Goal: Information Seeking & Learning: Compare options

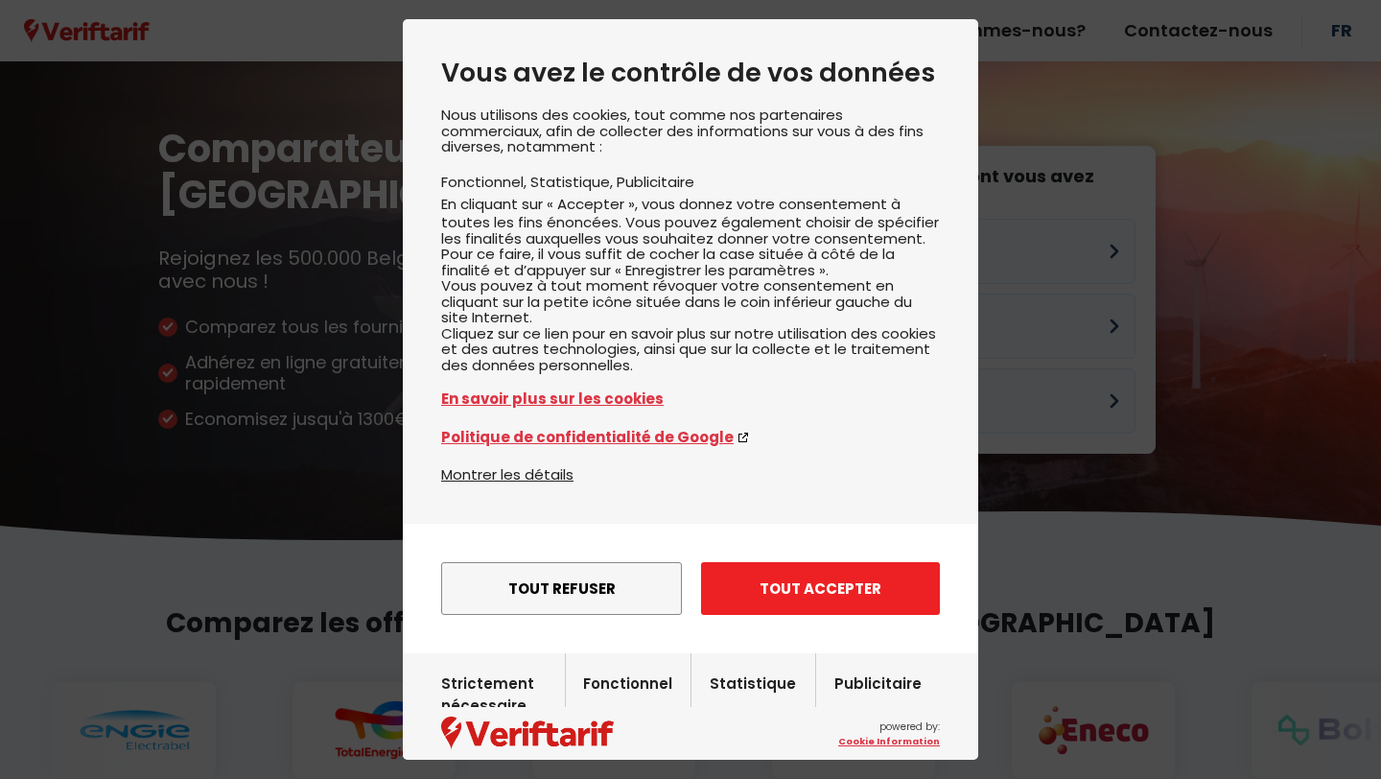
click at [758, 615] on button "Tout accepter" at bounding box center [820, 588] width 239 height 53
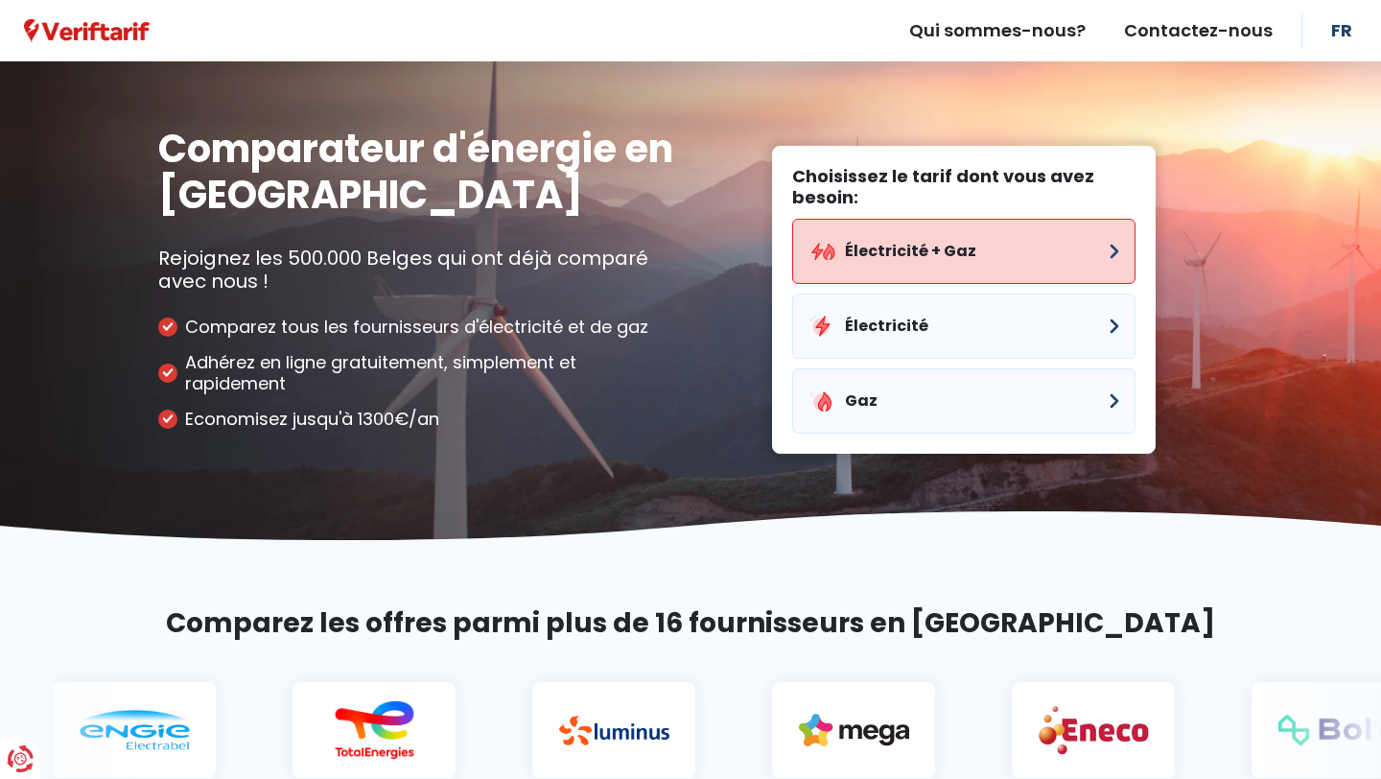
click at [1016, 263] on button "Électricité + Gaz" at bounding box center [963, 251] width 343 height 65
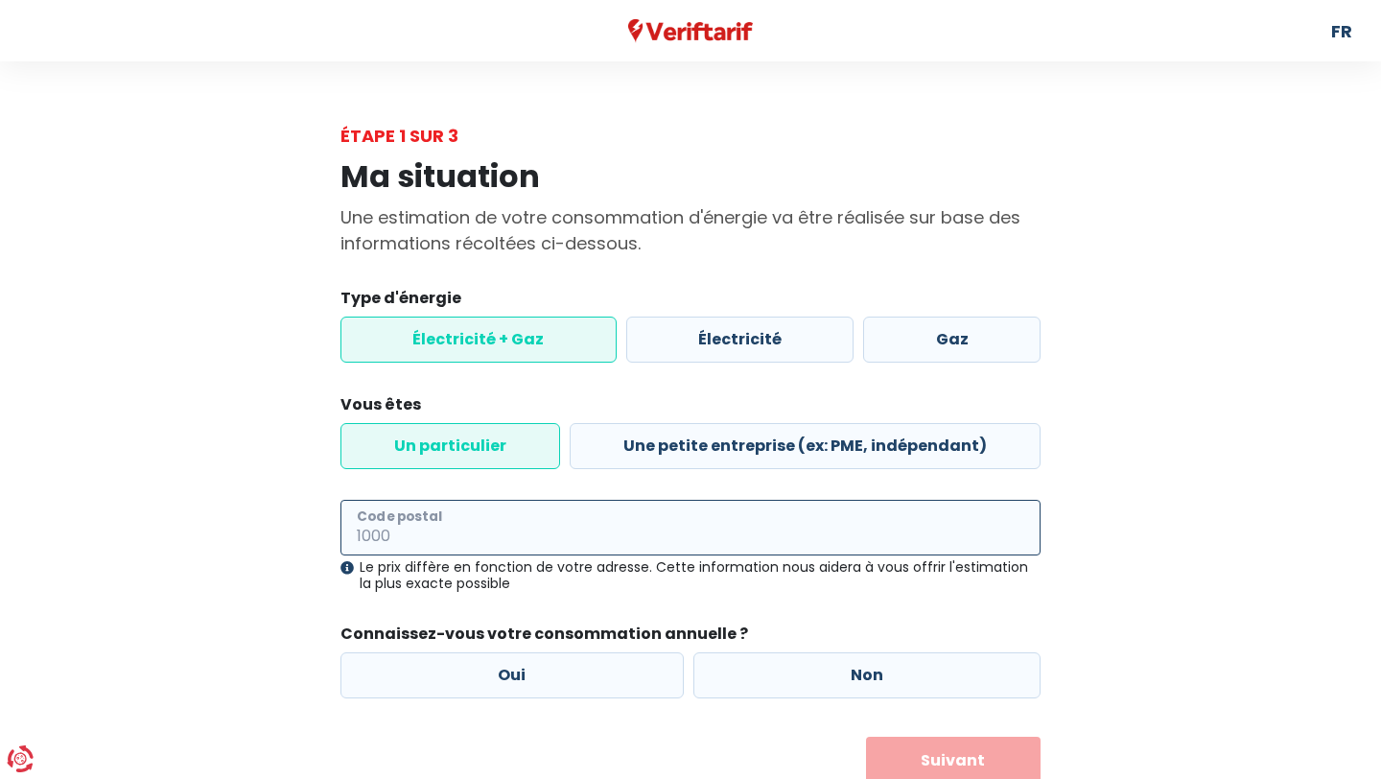
click at [566, 522] on input "Code postal" at bounding box center [690, 528] width 700 height 56
type input "1560"
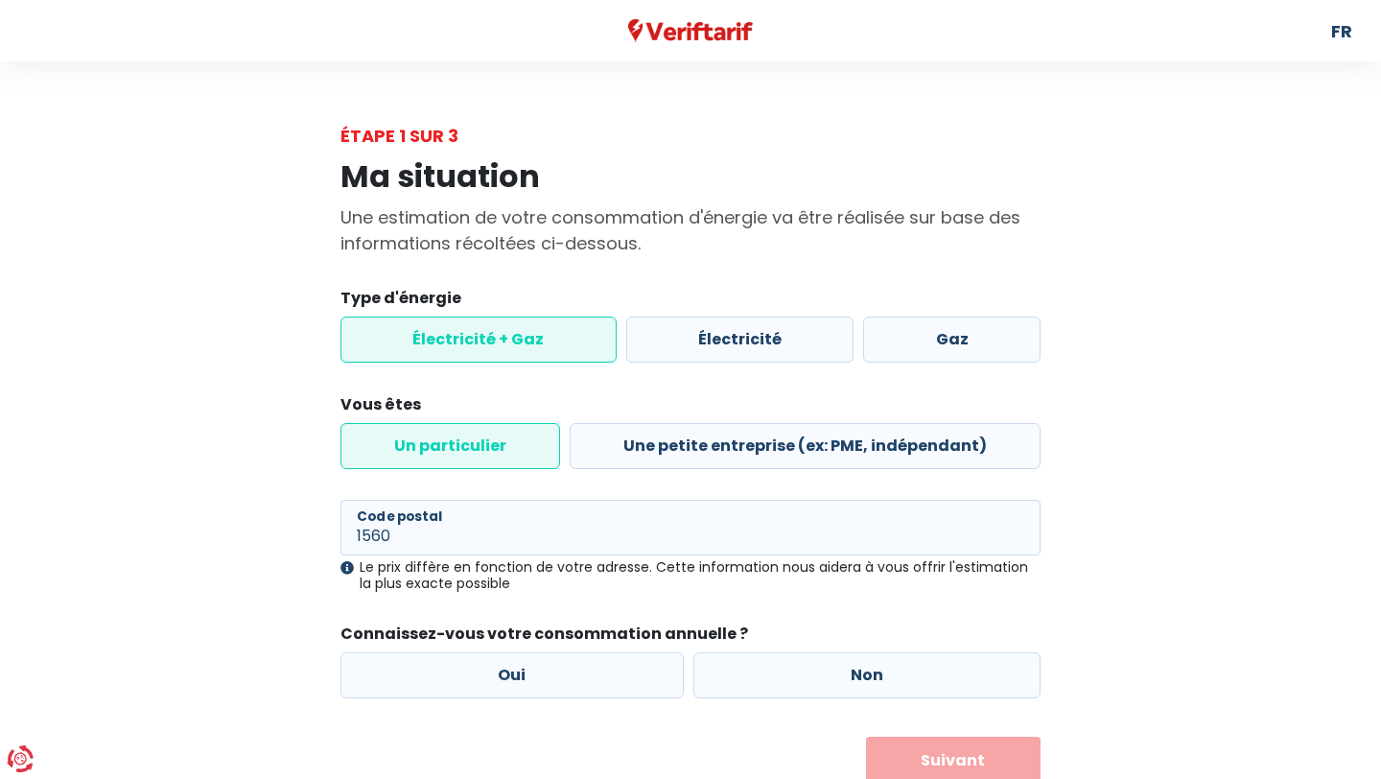
click at [1129, 547] on div "Ma situation Une estimation de votre consommation d'énergie va être réalisée su…" at bounding box center [690, 467] width 1093 height 636
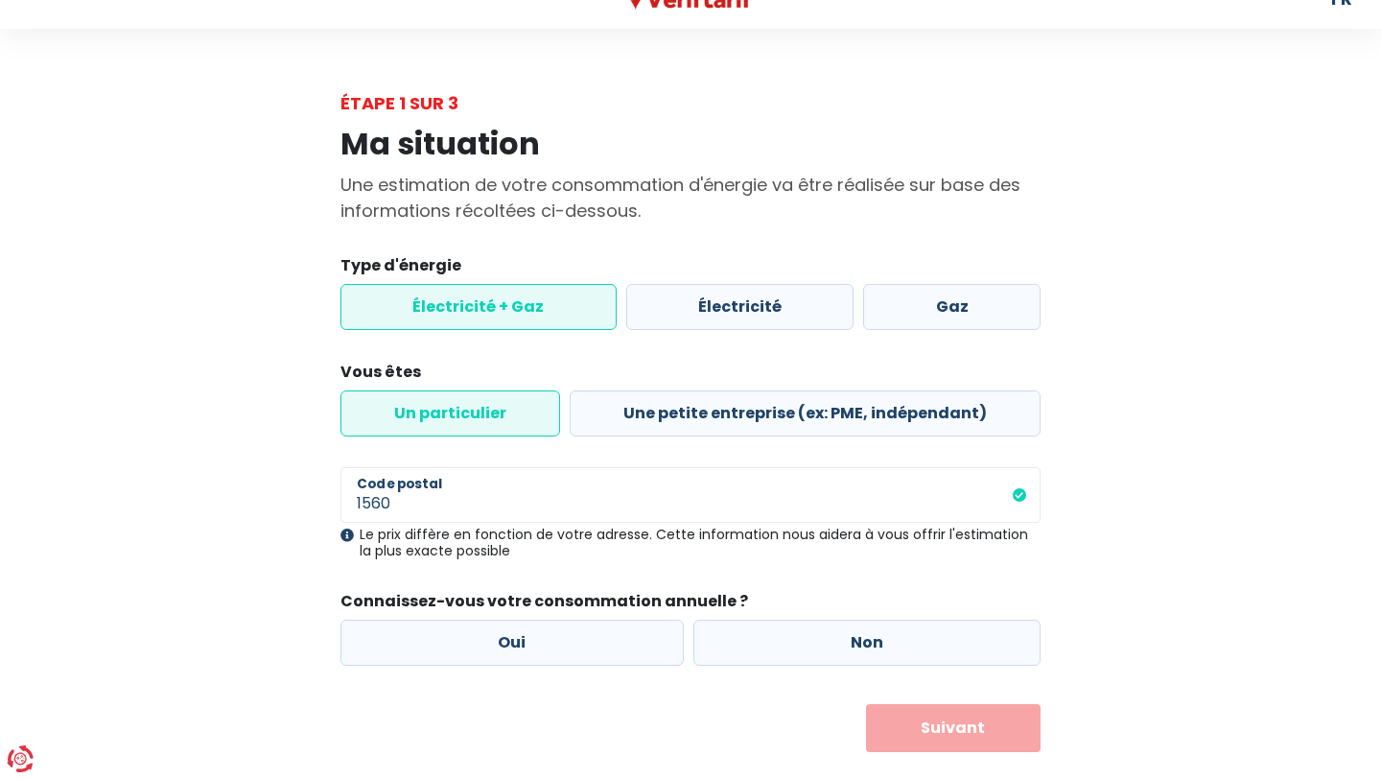
scroll to position [68, 0]
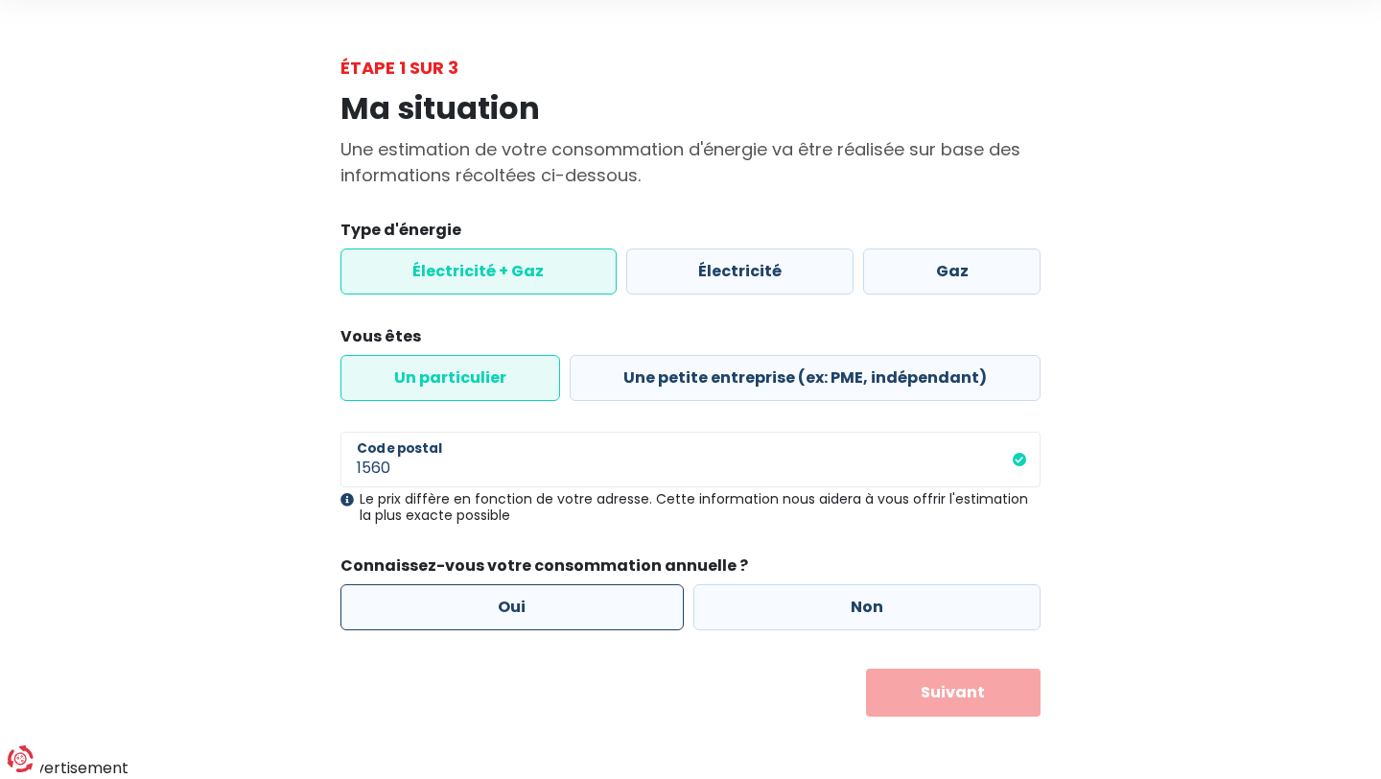
click at [503, 615] on label "Oui" at bounding box center [511, 607] width 343 height 46
click at [503, 615] on input "Oui" at bounding box center [511, 607] width 343 height 46
radio input "true"
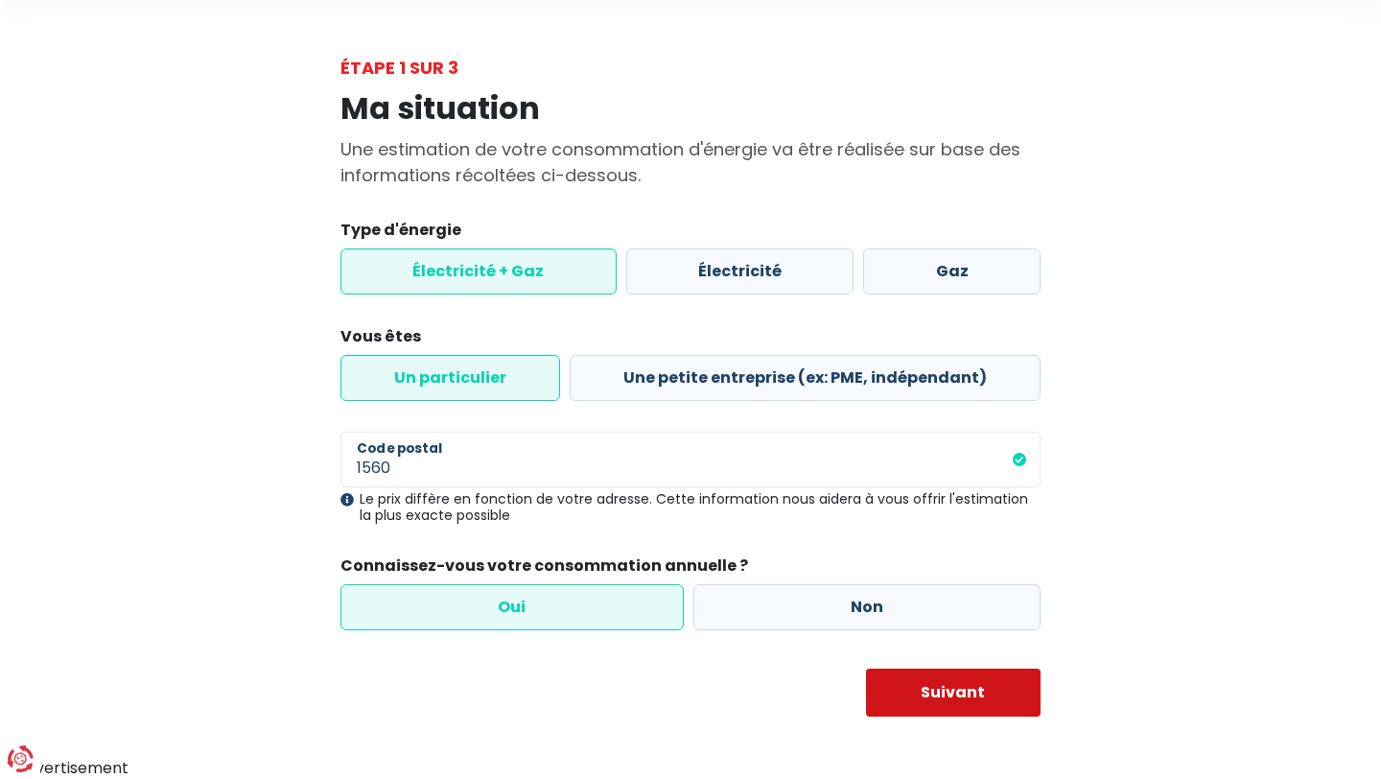
click at [914, 690] on button "Suivant" at bounding box center [953, 692] width 175 height 48
select select
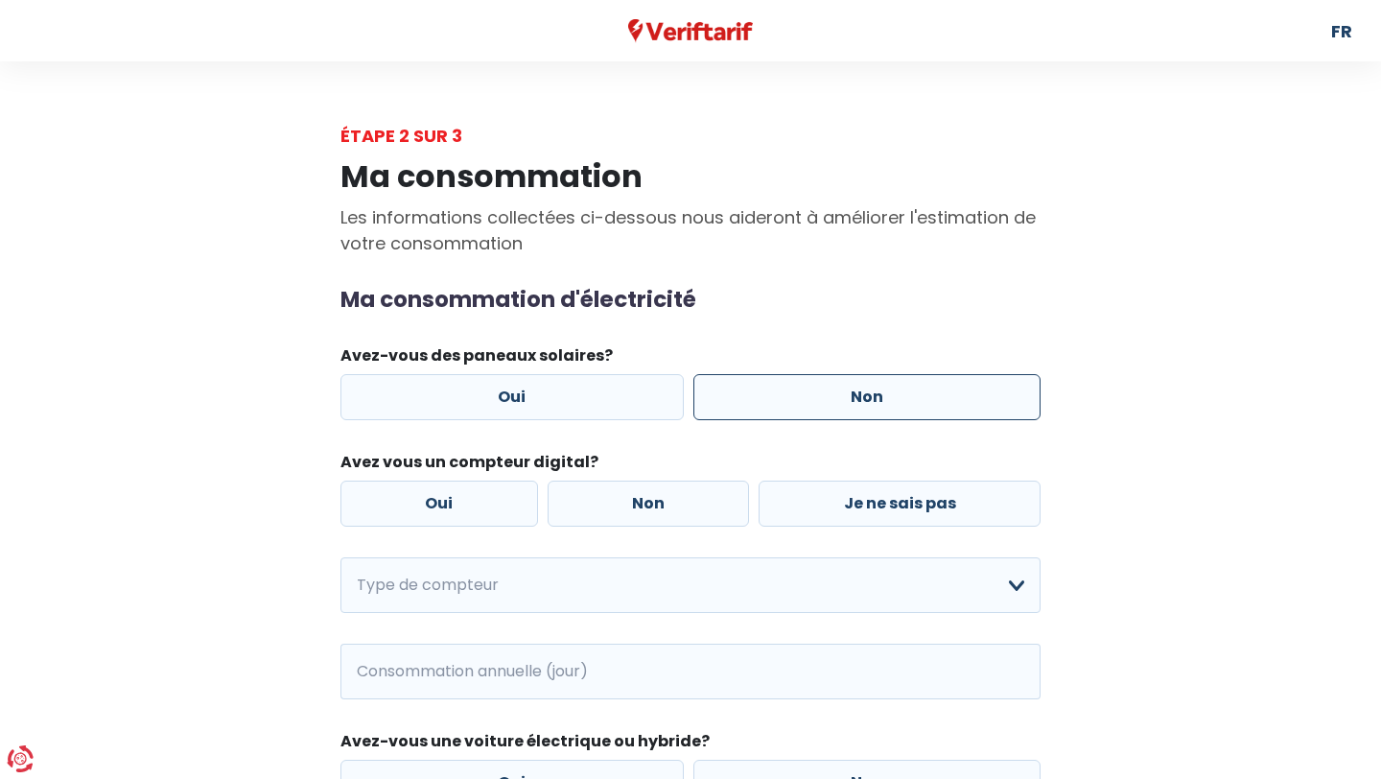
click at [788, 397] on label "Non" at bounding box center [867, 397] width 348 height 46
click at [788, 397] on input "Non" at bounding box center [867, 397] width 348 height 46
radio input "true"
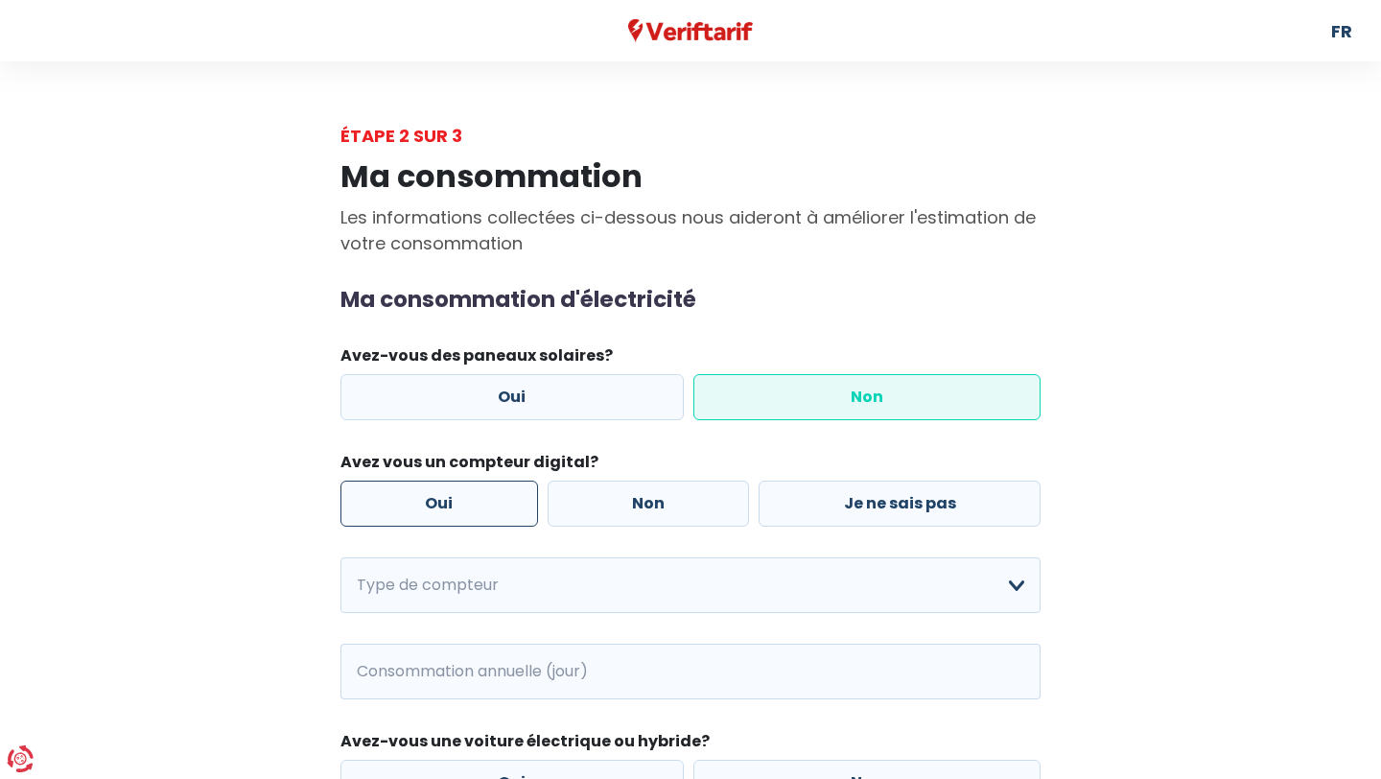
click at [484, 506] on label "Oui" at bounding box center [439, 503] width 198 height 46
click at [484, 506] on input "Oui" at bounding box center [439, 503] width 198 height 46
radio input "true"
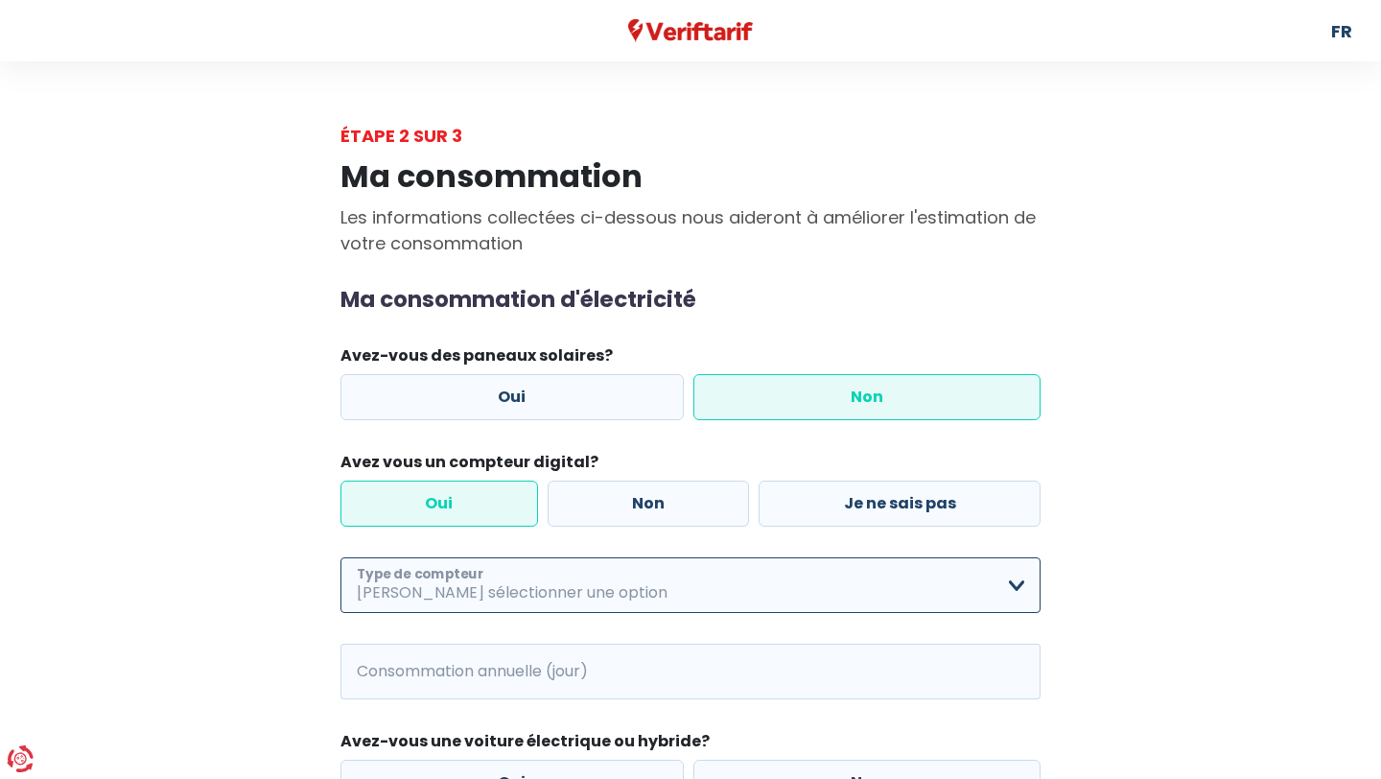
click at [1022, 584] on select "Mono-horaire Bi-horaire Mono-horaire + exclusif nuit Bi-horaire + exclusif nuit…" at bounding box center [690, 585] width 700 height 56
select select "day_single_rate"
click at [340, 558] on select "Mono-horaire Bi-horaire Mono-horaire + exclusif nuit Bi-horaire + exclusif nuit…" at bounding box center [690, 585] width 700 height 56
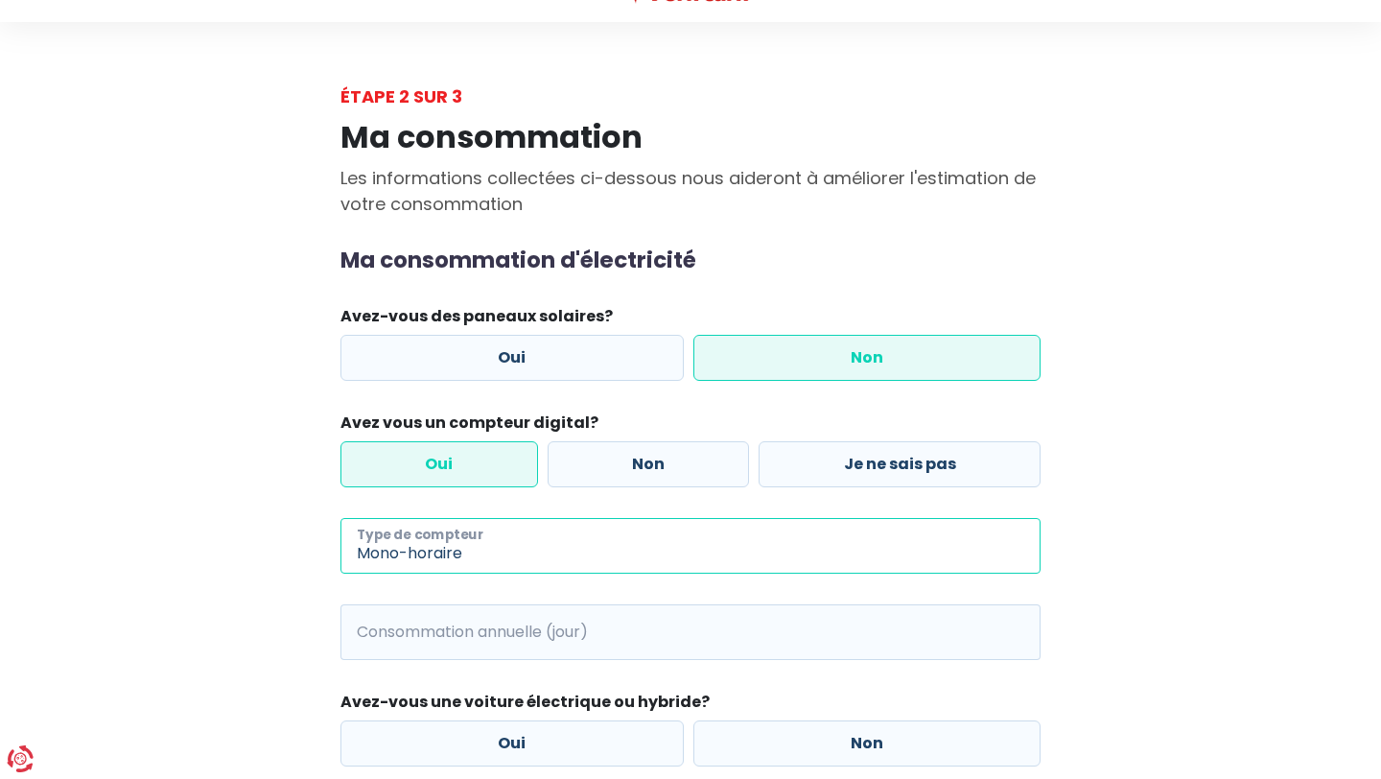
scroll to position [58, 0]
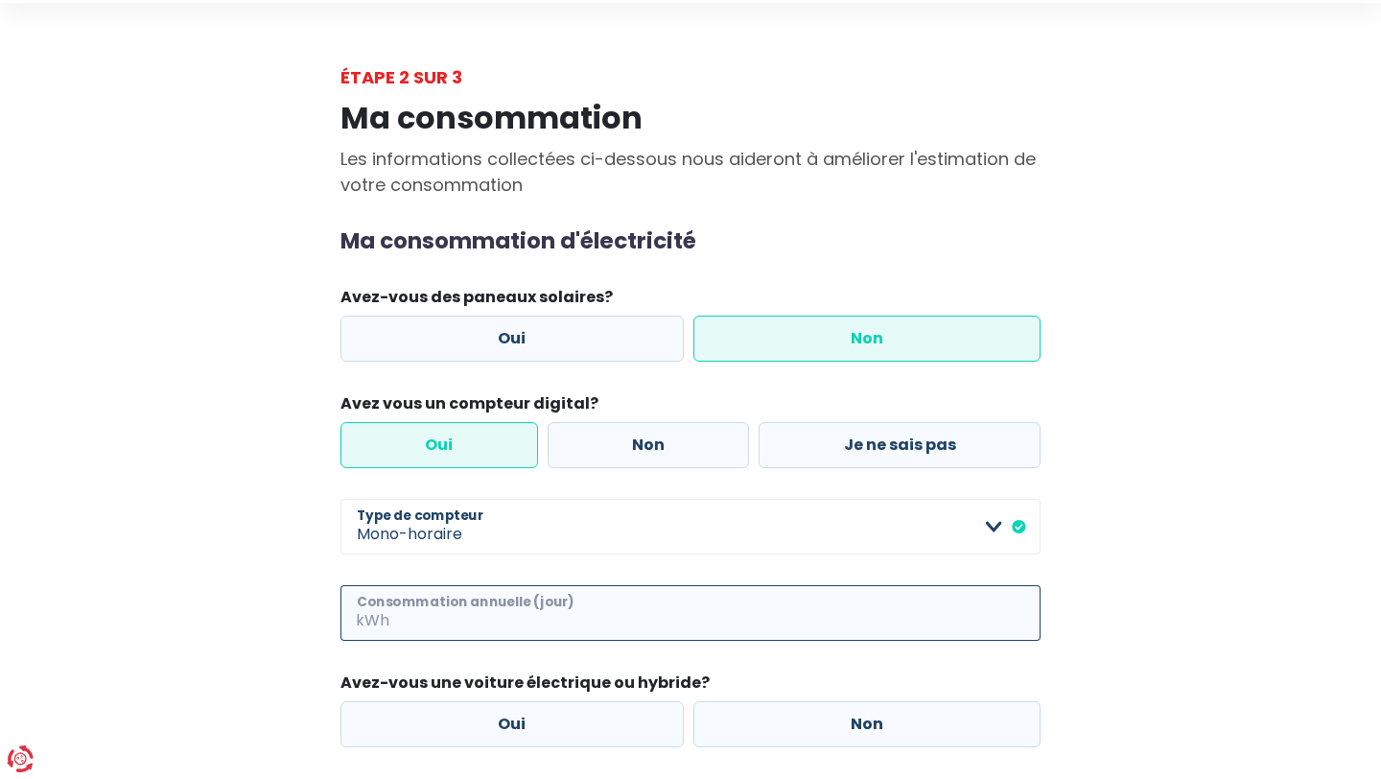
click at [892, 621] on input "Consommation annuelle (jour)" at bounding box center [716, 613] width 647 height 56
type input "4500"
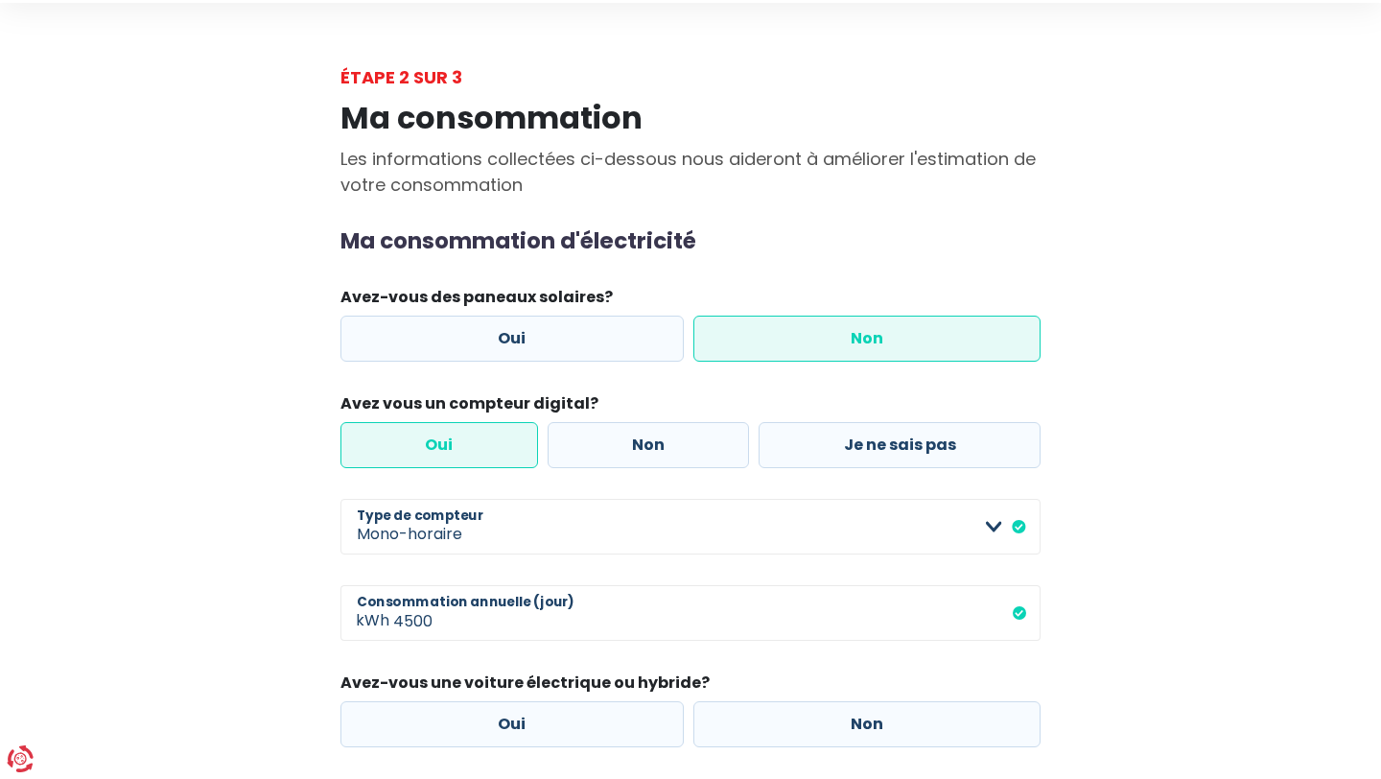
click at [1291, 600] on main "Étape 2 sur 3 Ma consommation Les informations collectées ci-dessous nous aider…" at bounding box center [690, 520] width 1381 height 913
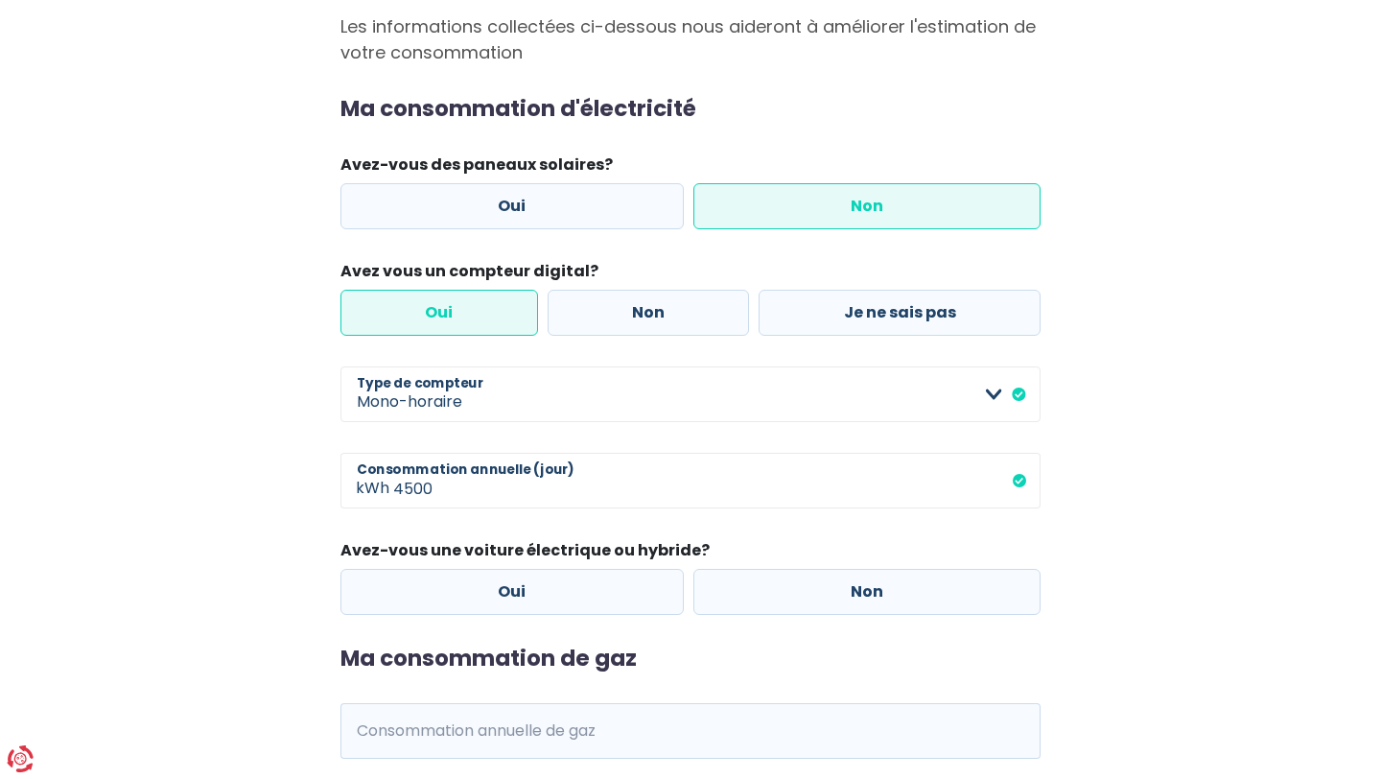
scroll to position [319, 0]
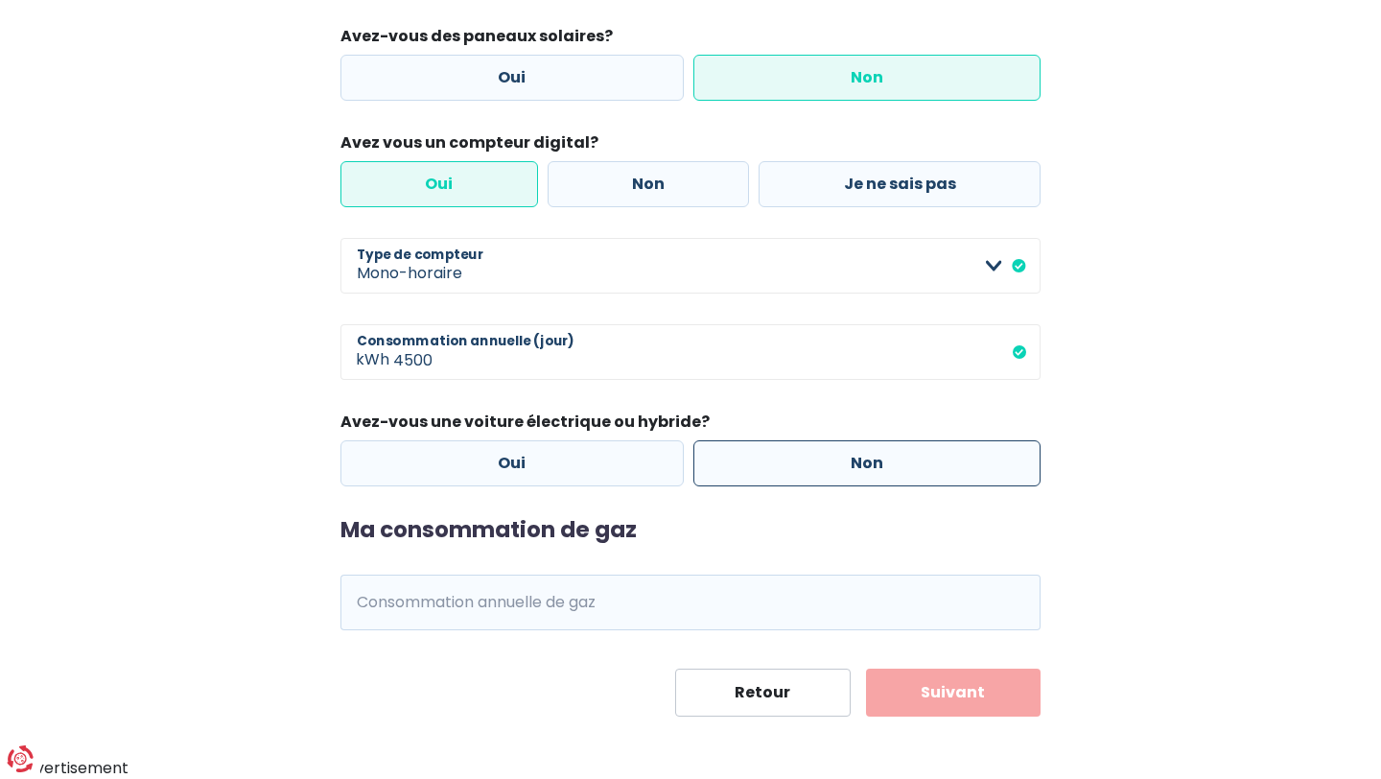
click at [887, 464] on label "Non" at bounding box center [867, 463] width 348 height 46
click at [887, 464] on input "Non" at bounding box center [867, 463] width 348 height 46
radio input "true"
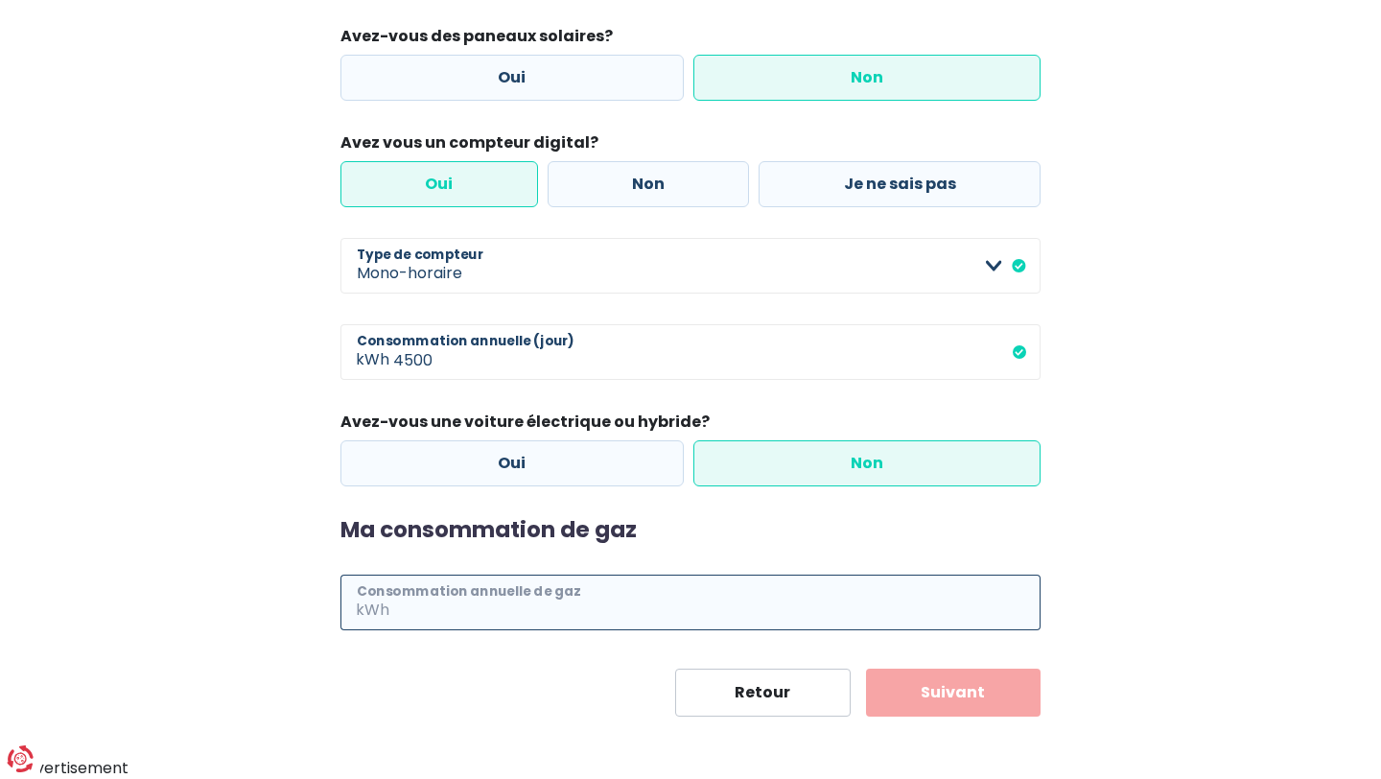
click at [600, 596] on input "Consommation annuelle de gaz" at bounding box center [716, 602] width 647 height 56
type input "30000"
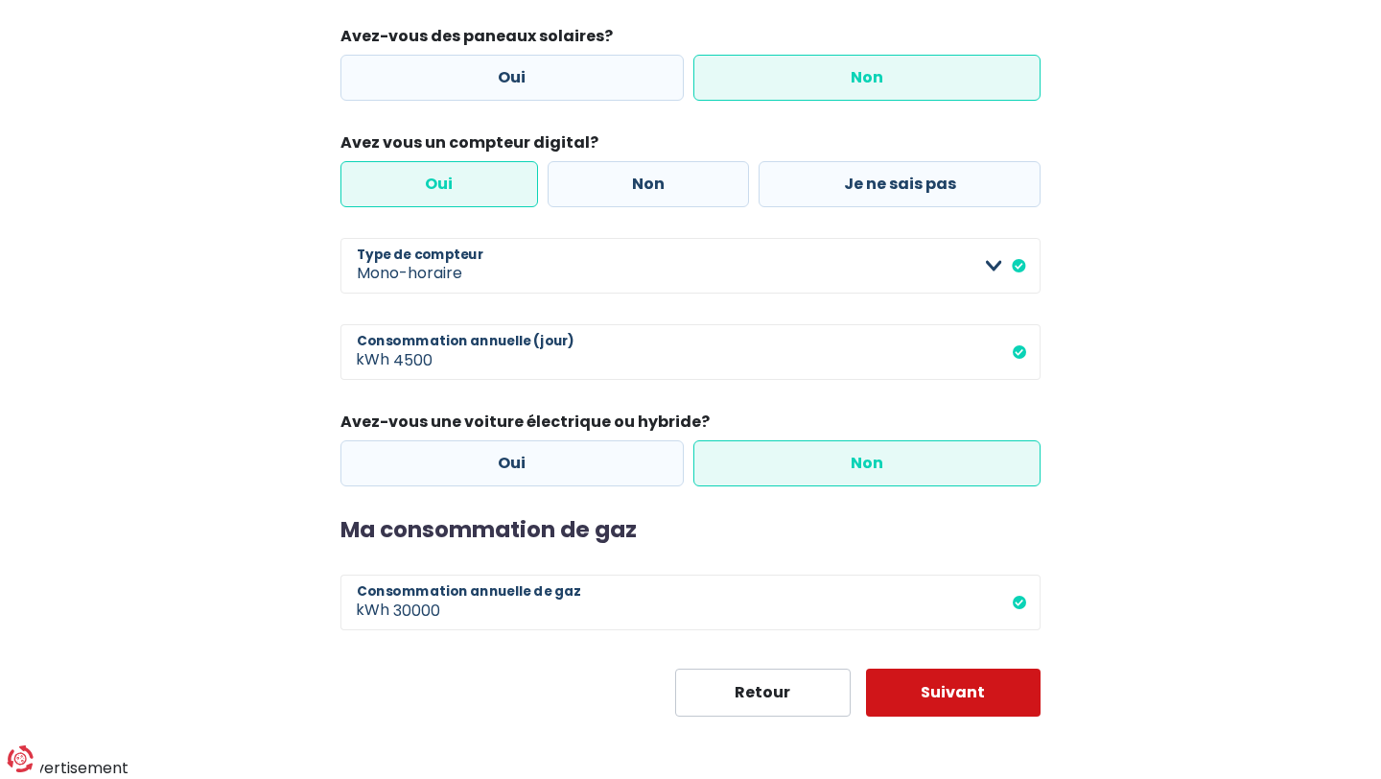
click at [920, 701] on button "Suivant" at bounding box center [953, 692] width 175 height 48
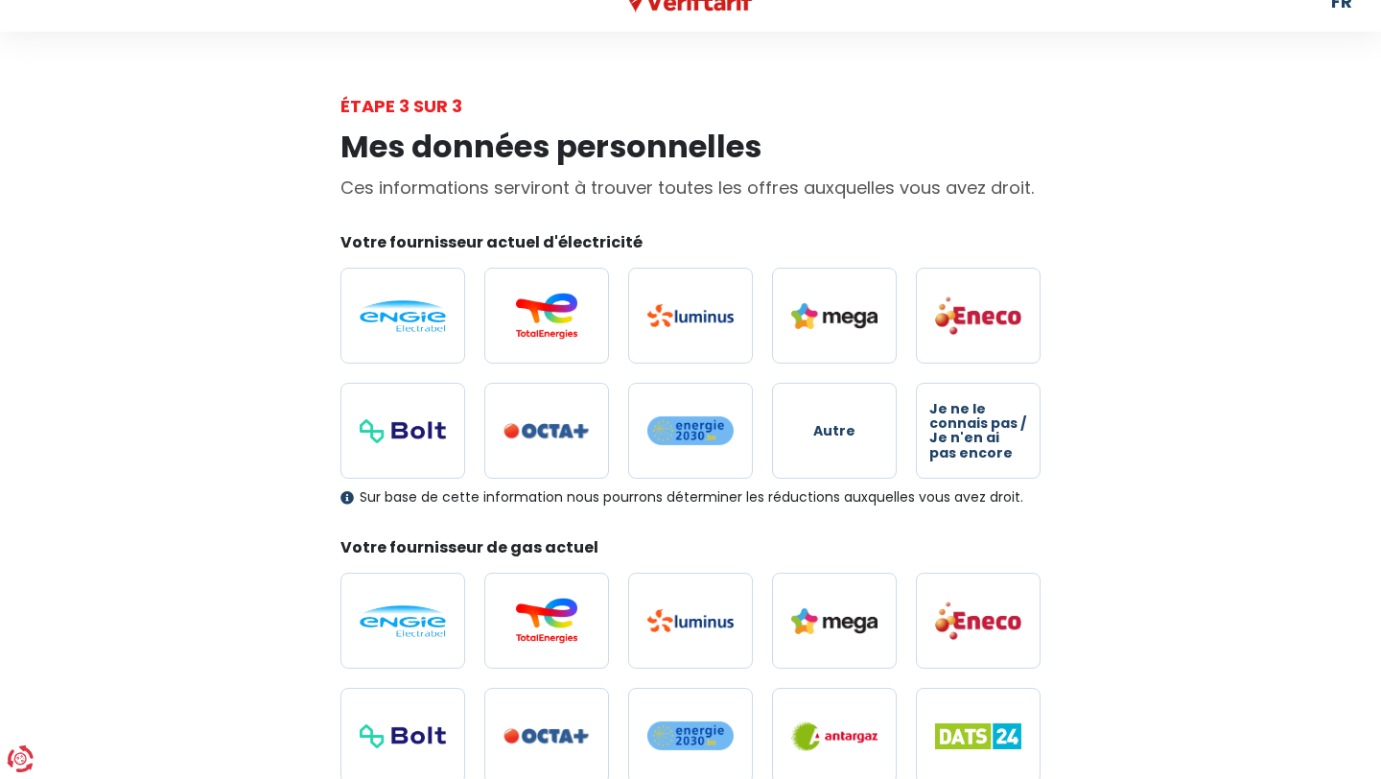
scroll to position [32, 0]
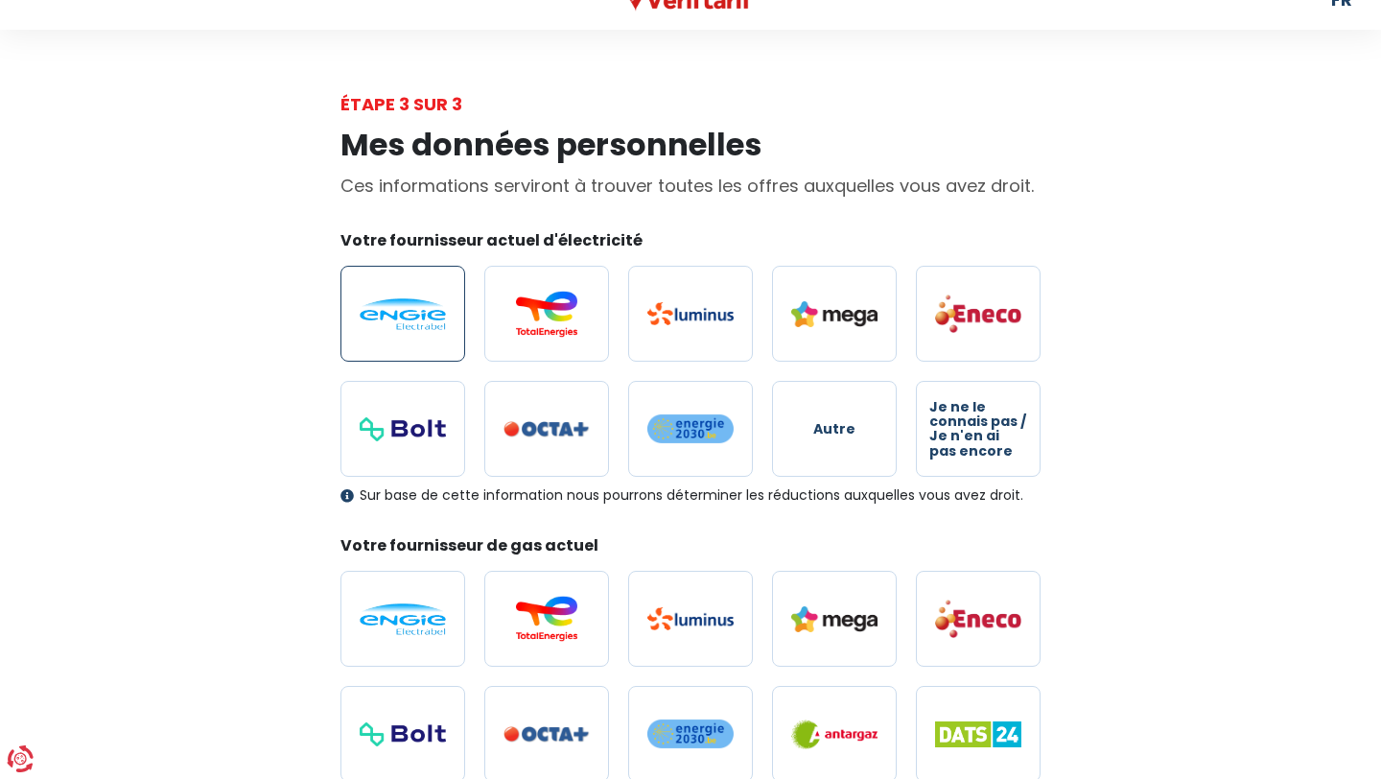
click at [412, 320] on img at bounding box center [403, 314] width 86 height 32
click at [412, 320] on input "radio" at bounding box center [402, 314] width 125 height 96
radio input "true"
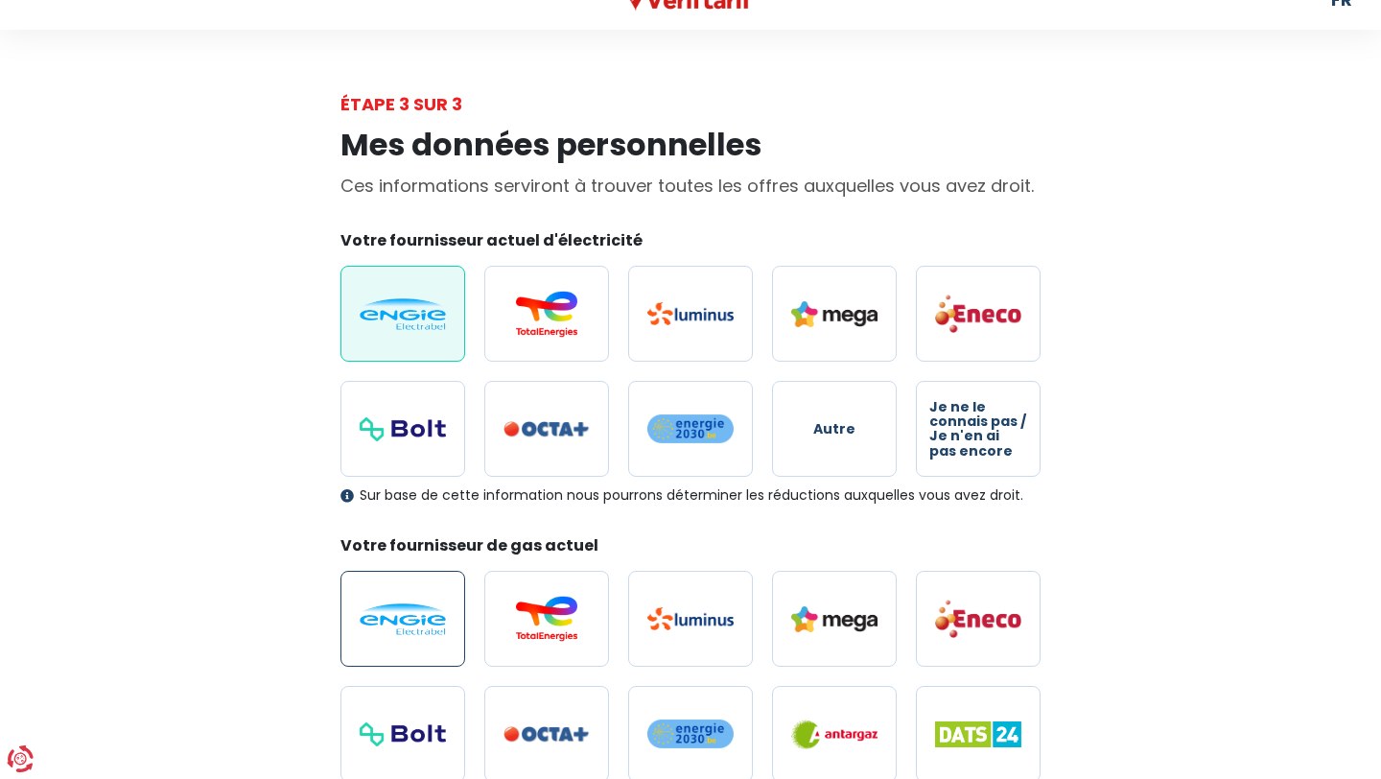
click at [425, 613] on img at bounding box center [403, 619] width 86 height 32
click at [425, 613] on input "radio" at bounding box center [402, 619] width 125 height 96
radio input "true"
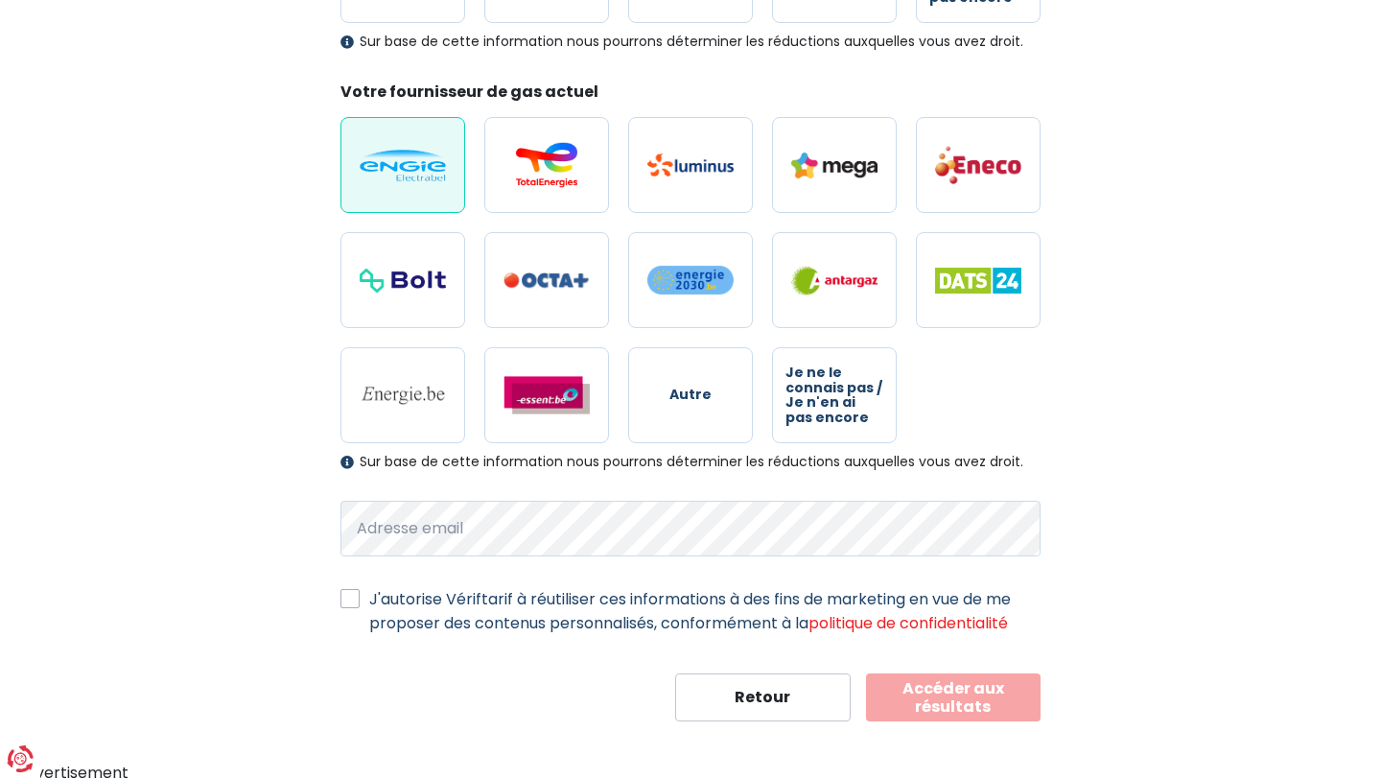
scroll to position [488, 0]
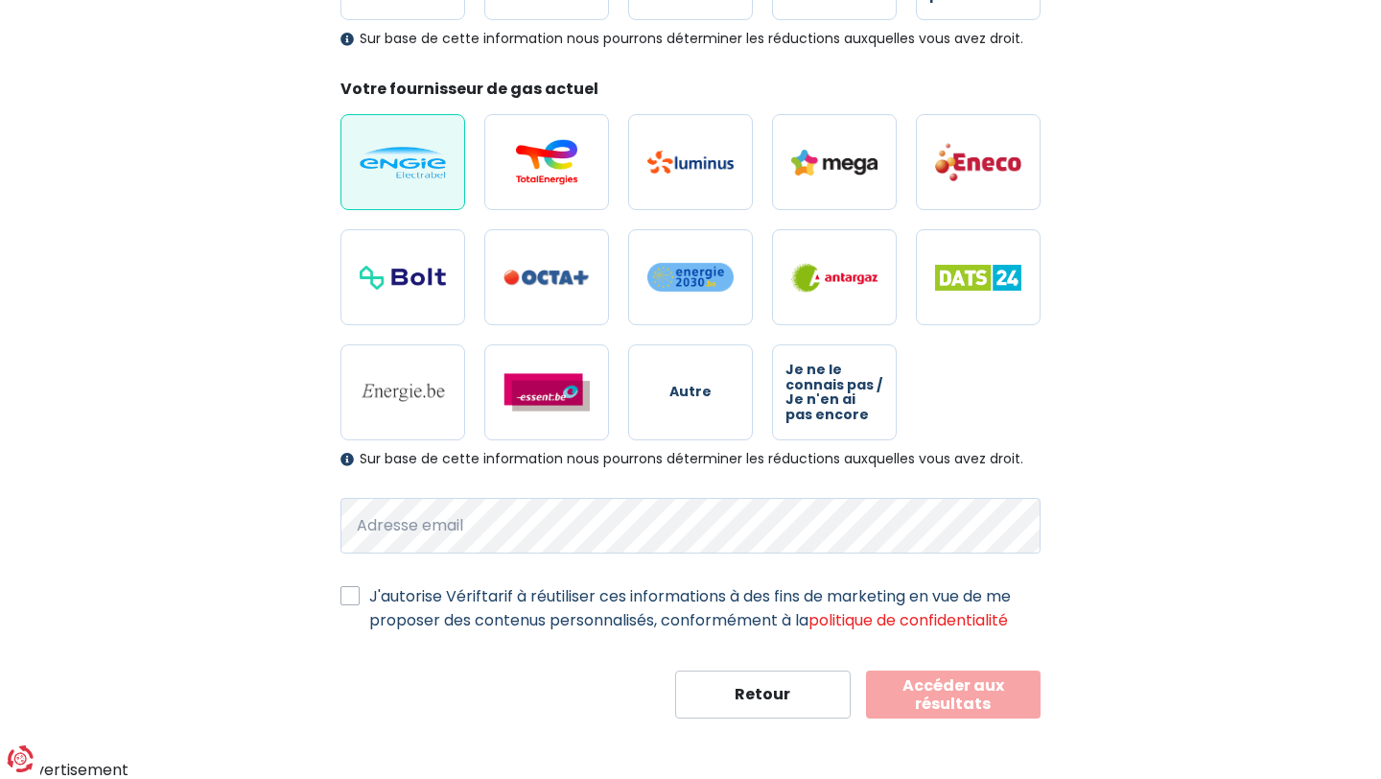
click at [369, 599] on label "J'autorise Vériftarif à réutiliser ces informations à des fins de marketing en …" at bounding box center [704, 608] width 671 height 48
click at [355, 599] on input "J'autorise Vériftarif à réutiliser ces informations à des fins de marketing en …" at bounding box center [349, 593] width 19 height 19
checkbox input "true"
click at [939, 691] on button "Accéder aux résultats" at bounding box center [953, 694] width 175 height 48
click at [974, 695] on button "Accéder aux résultats" at bounding box center [953, 694] width 175 height 48
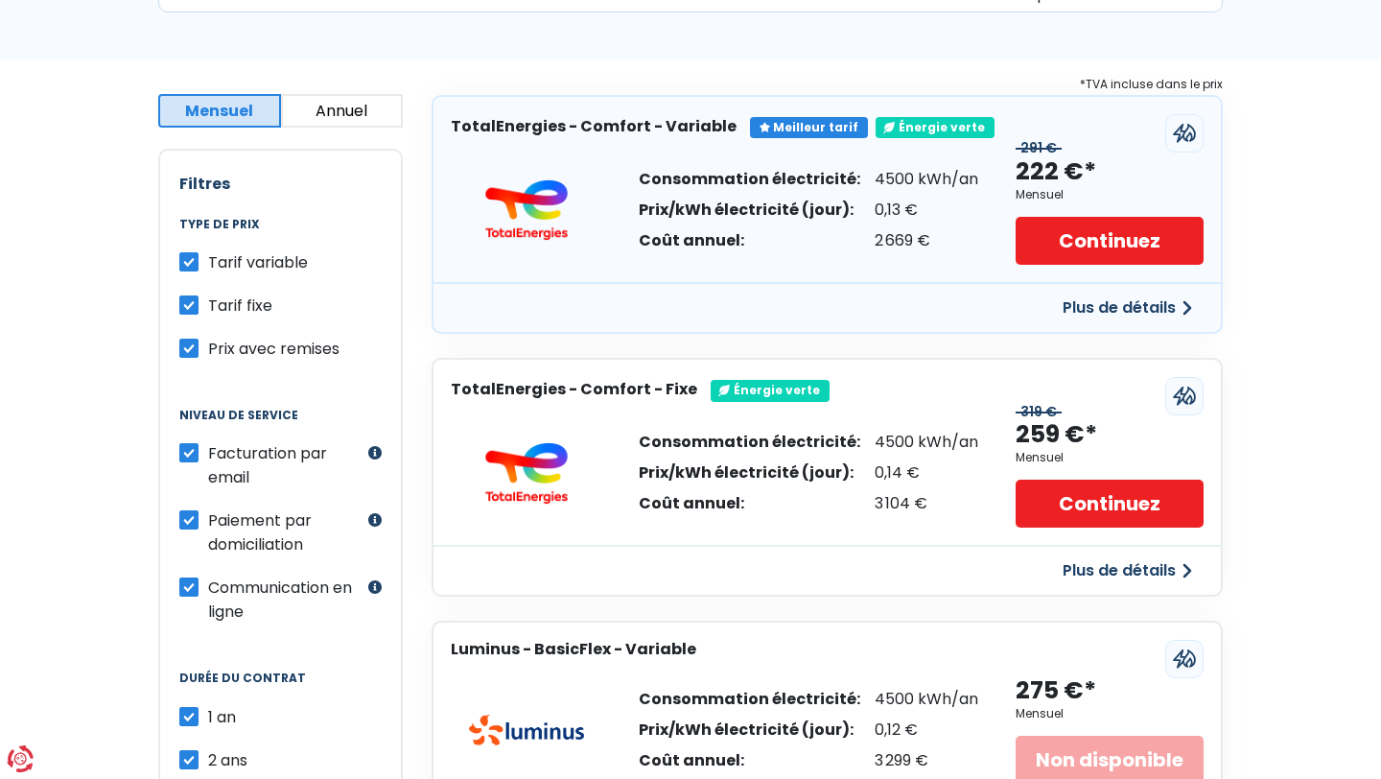
scroll to position [316, 0]
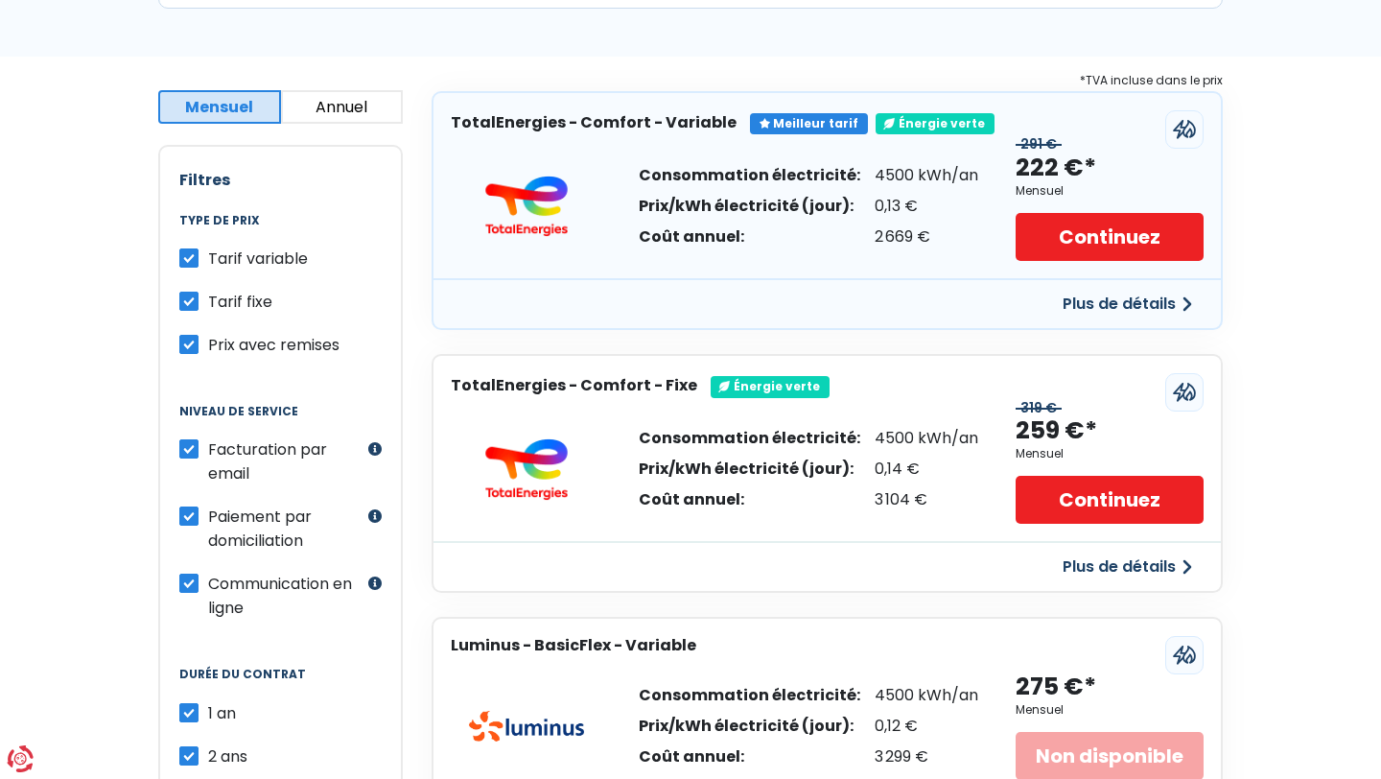
click at [208, 255] on label "Tarif variable" at bounding box center [258, 258] width 100 height 24
click at [187, 255] on input "Tarif variable" at bounding box center [188, 255] width 19 height 19
checkbox input "false"
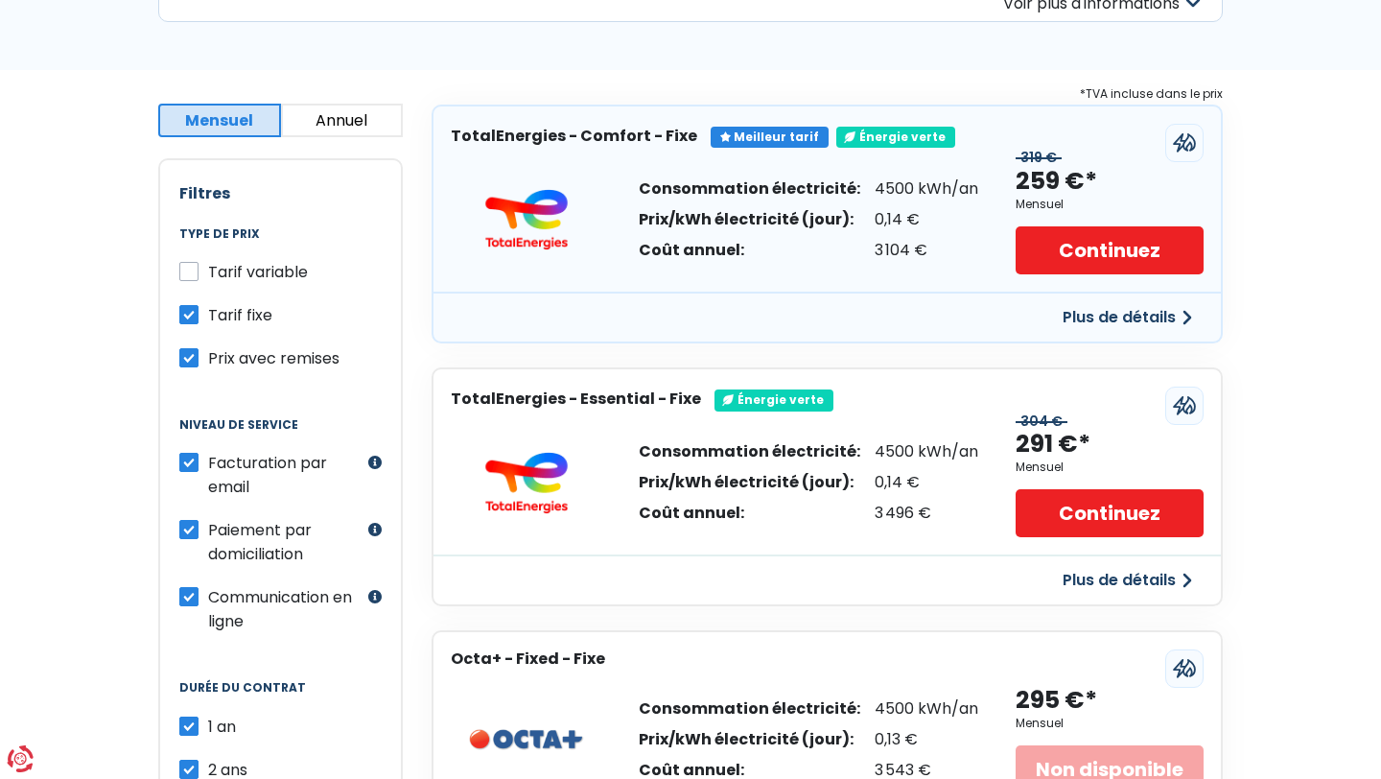
scroll to position [213, 0]
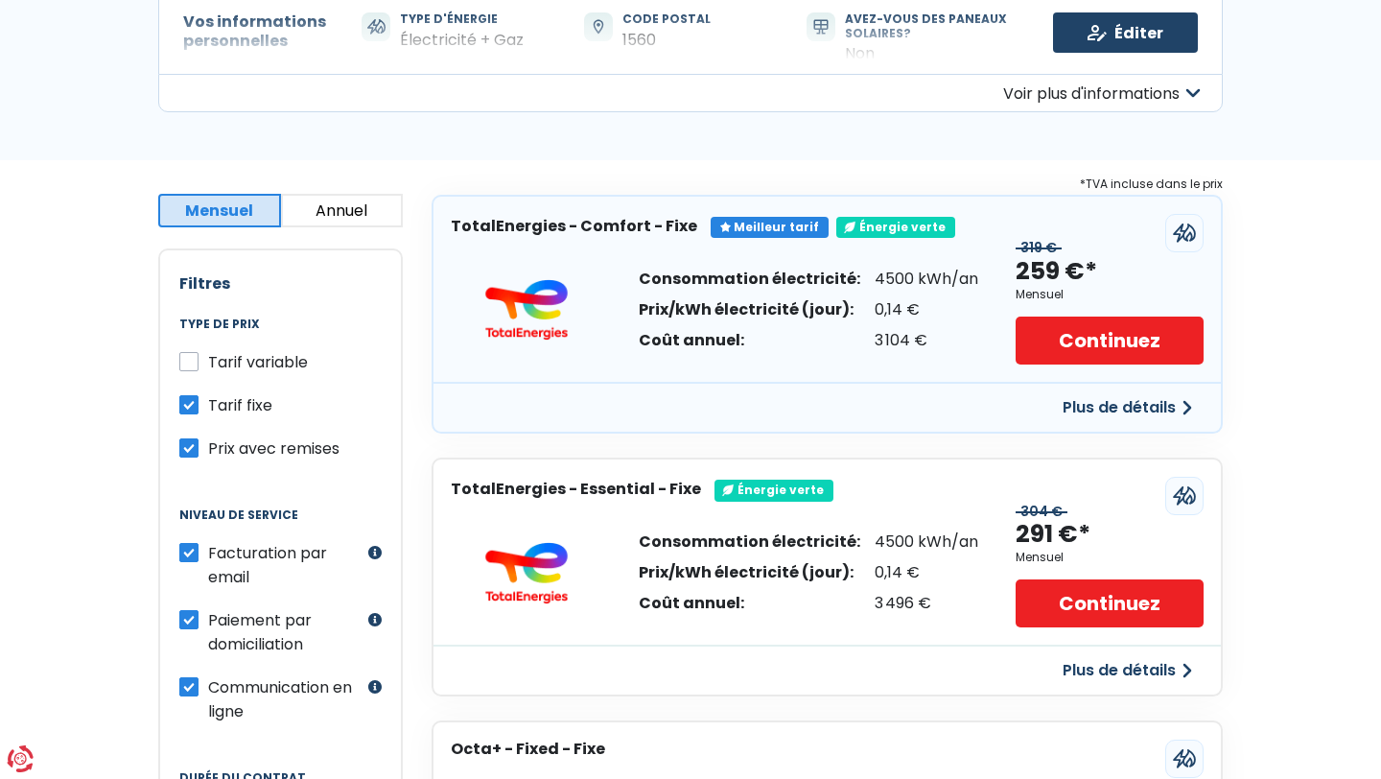
click at [1136, 407] on button "Plus de détails" at bounding box center [1127, 407] width 152 height 35
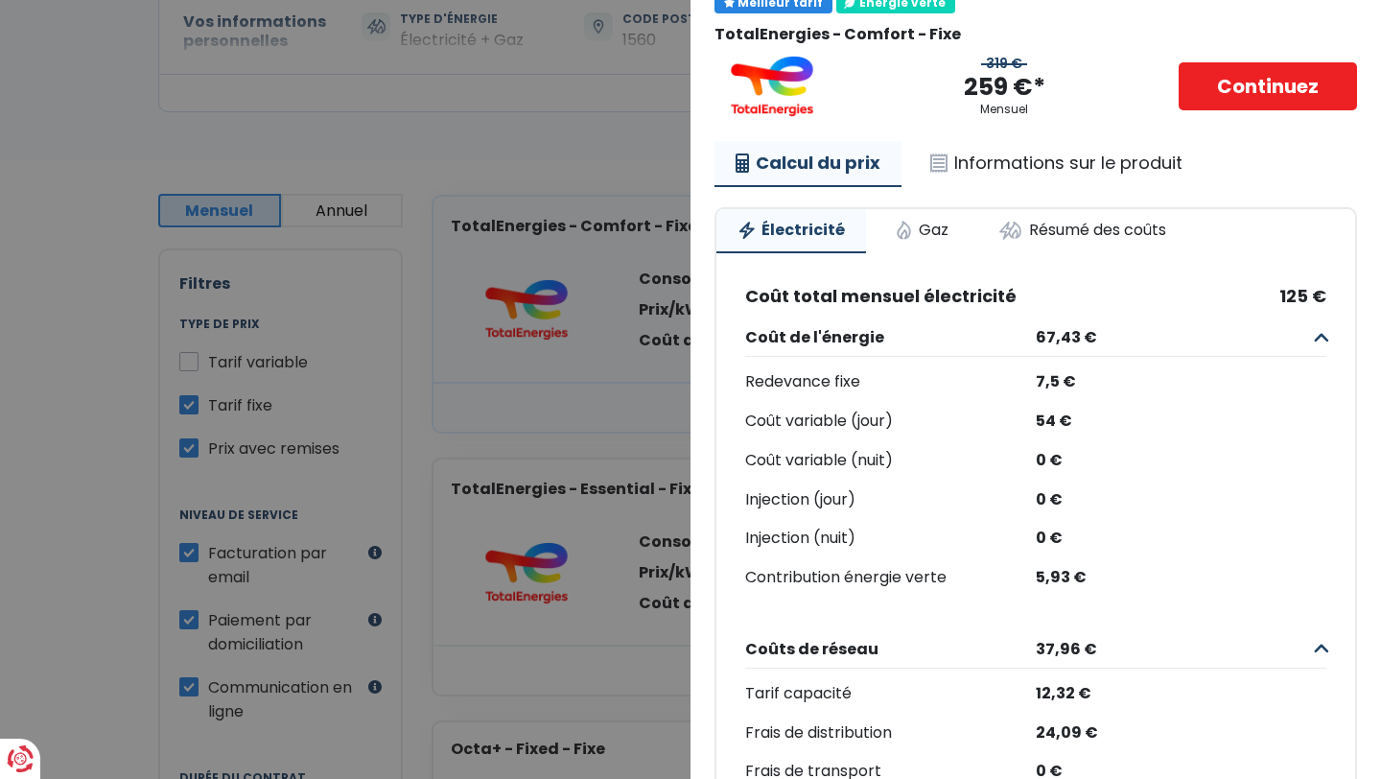
scroll to position [92, 0]
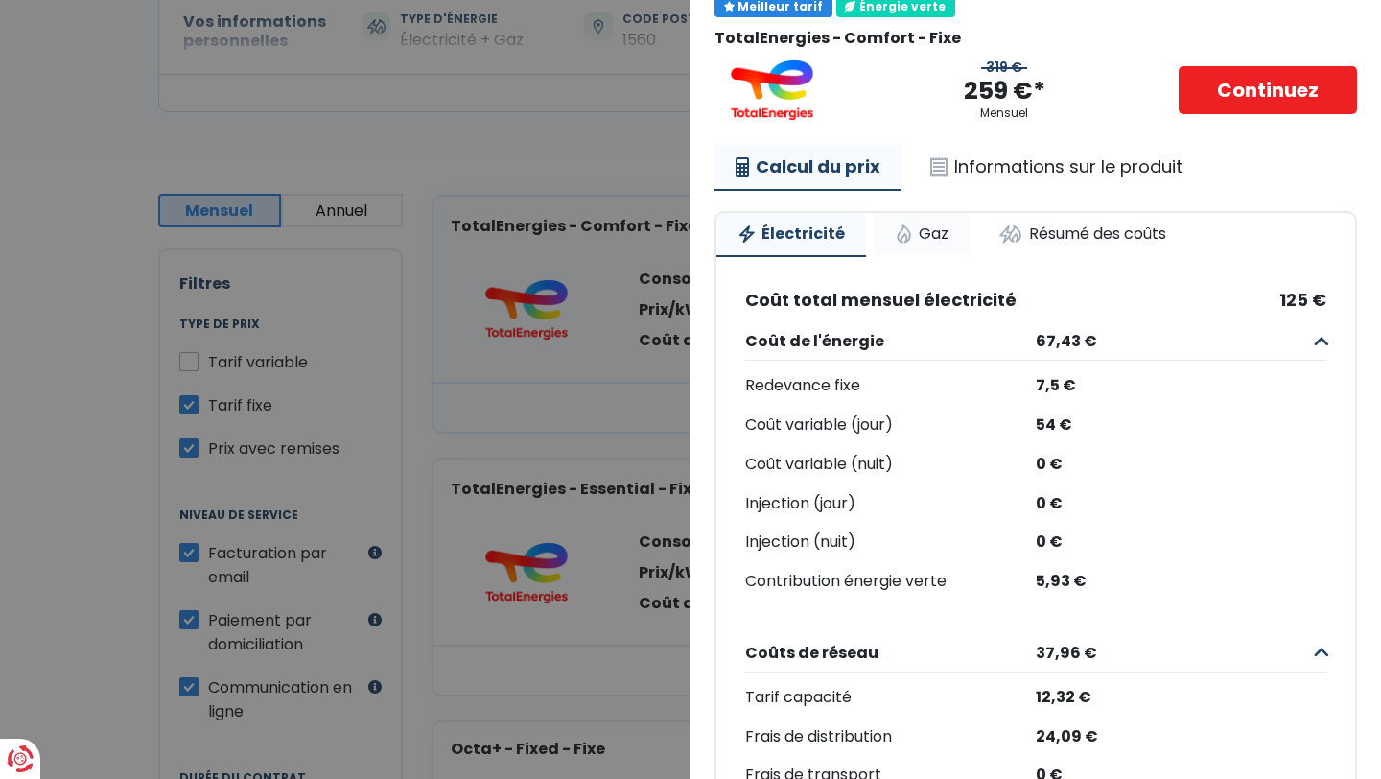
click at [921, 231] on link "Gaz" at bounding box center [921, 234] width 96 height 42
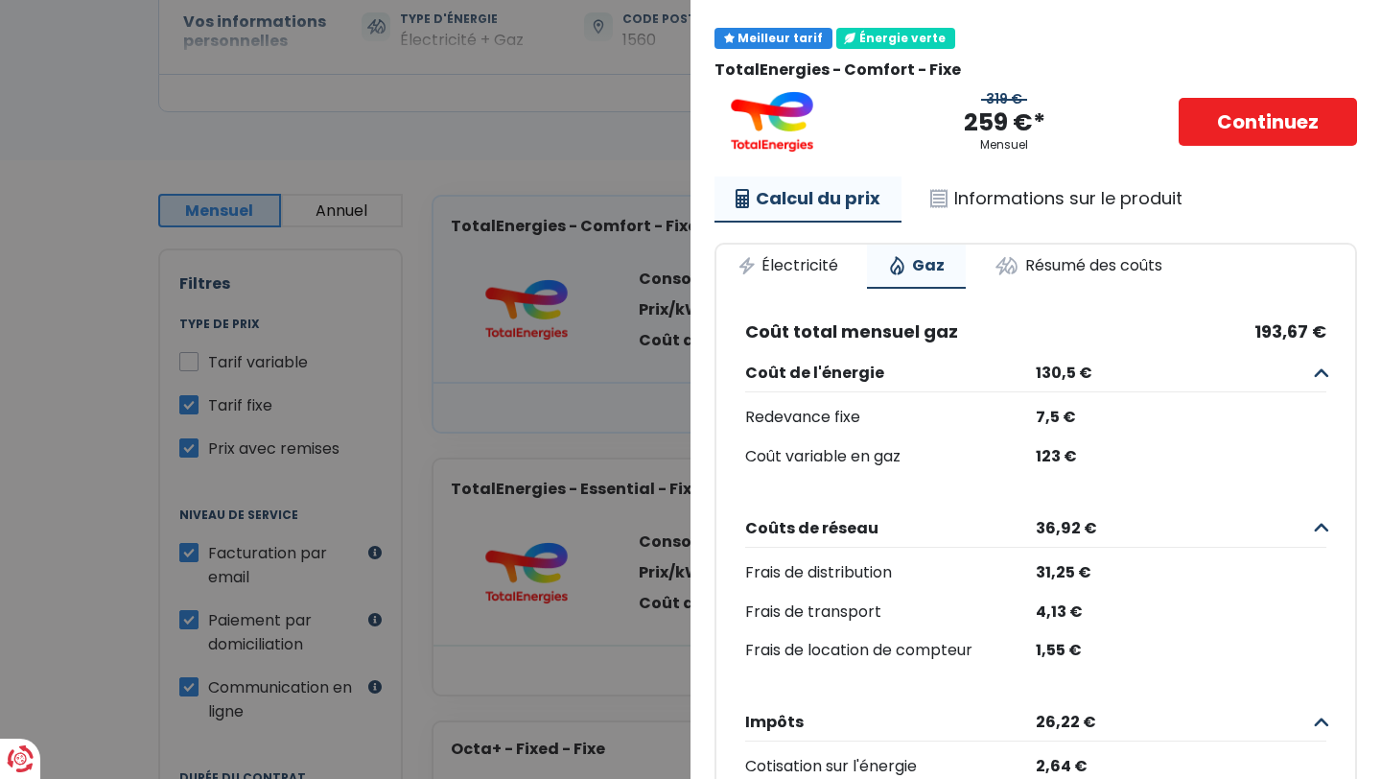
scroll to position [57, 0]
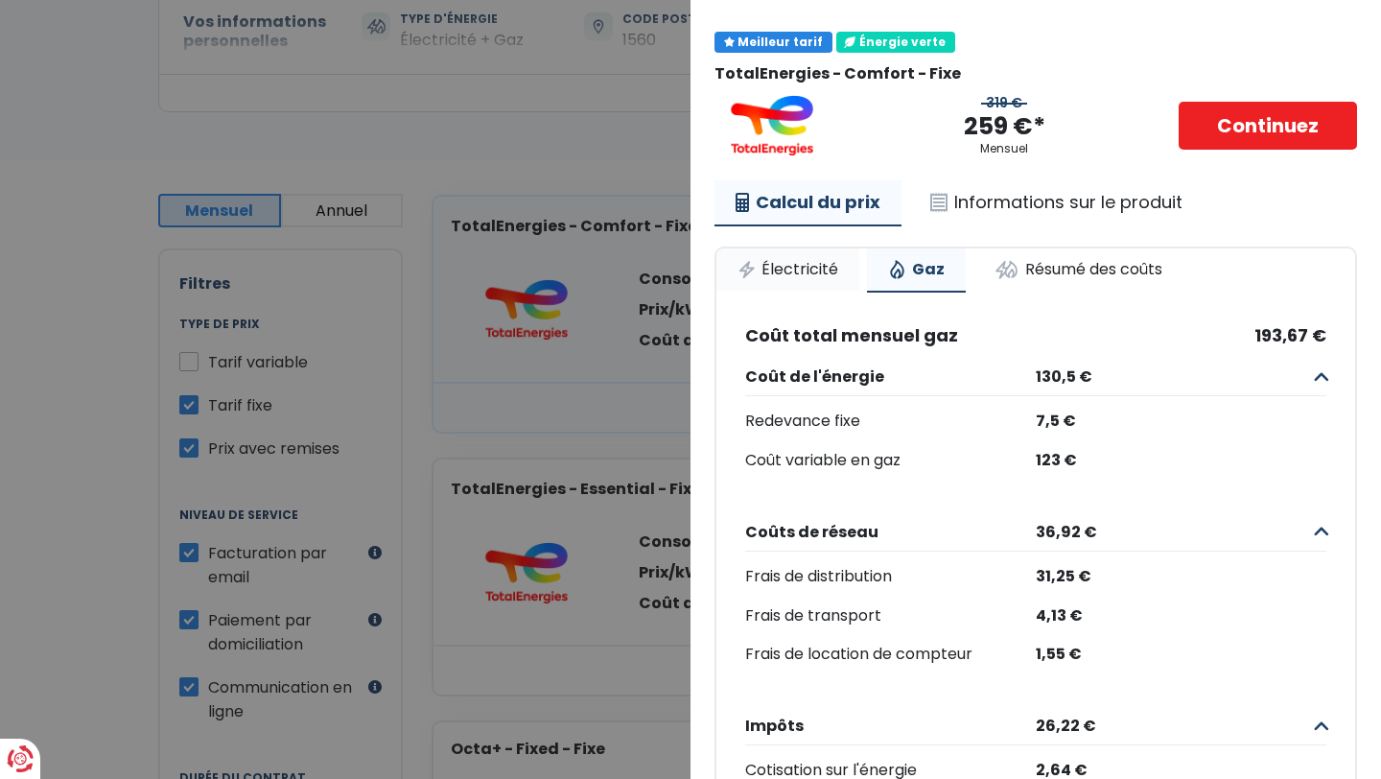
click at [807, 269] on link "Électricité" at bounding box center [787, 269] width 143 height 42
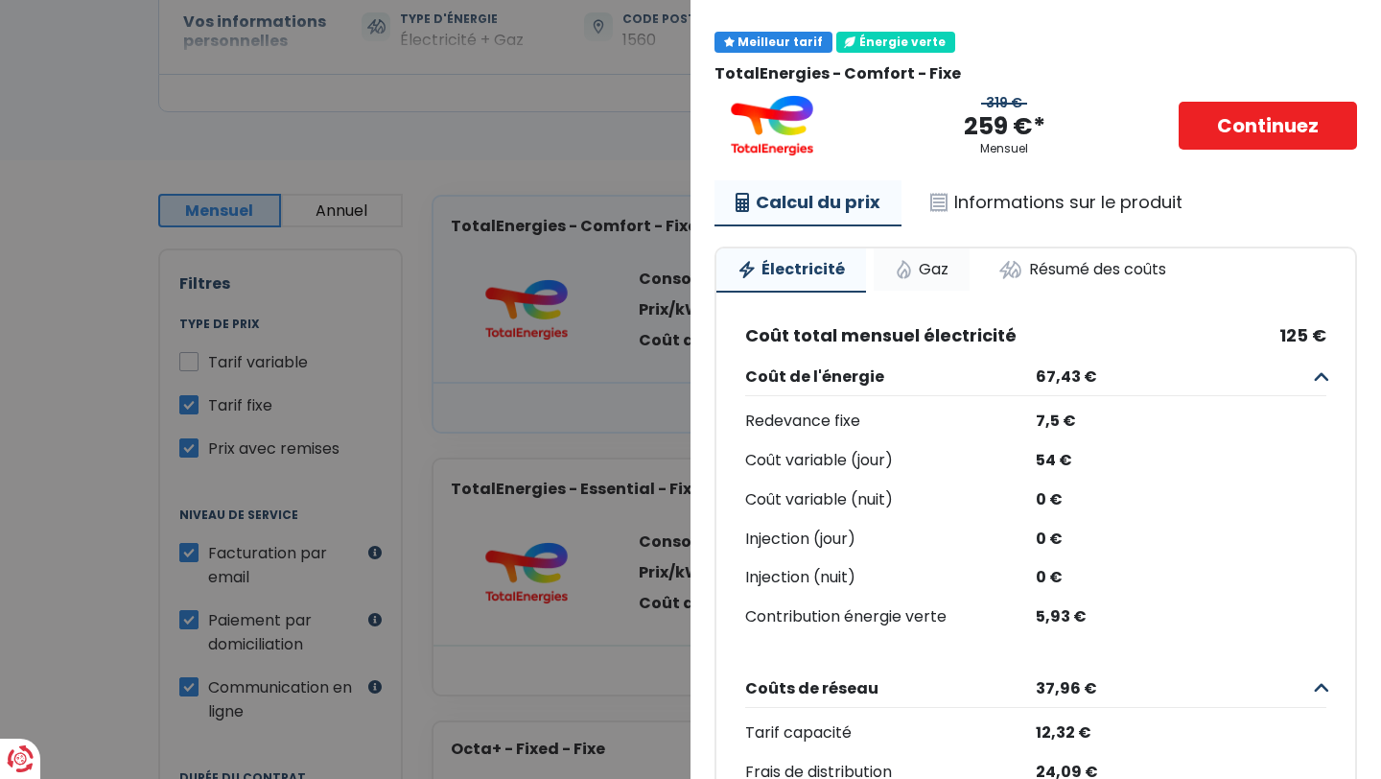
click at [932, 263] on link "Gaz" at bounding box center [921, 269] width 96 height 42
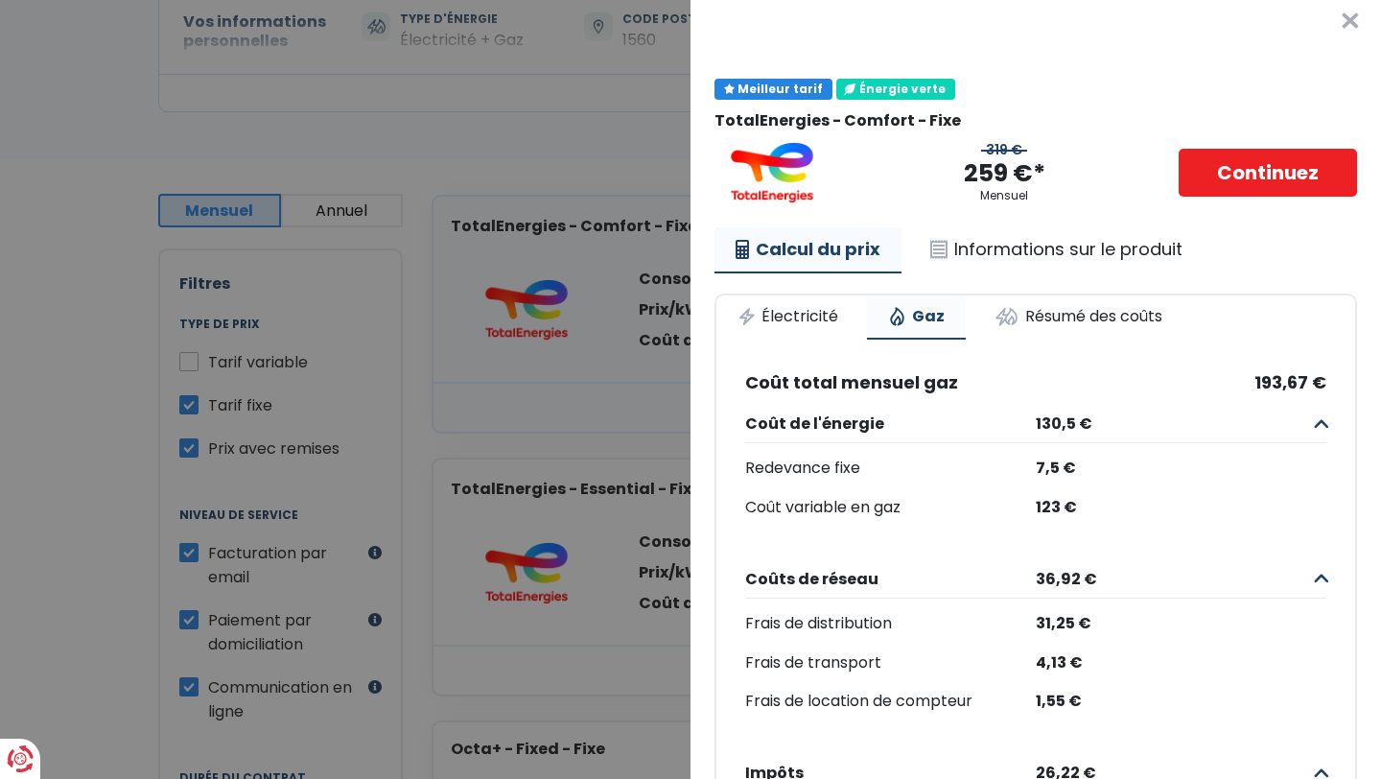
scroll to position [0, 0]
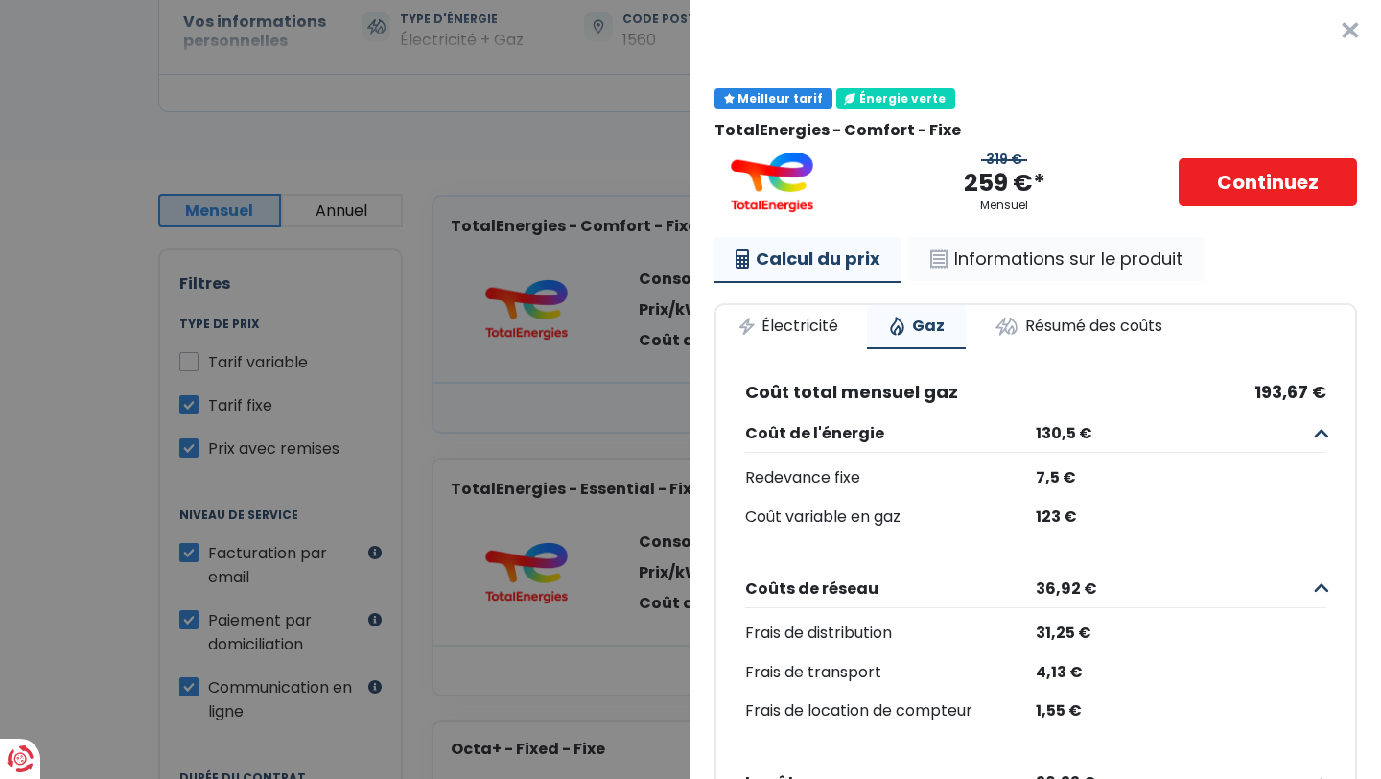
click at [1013, 253] on link "Informations sur le produit" at bounding box center [1056, 259] width 294 height 44
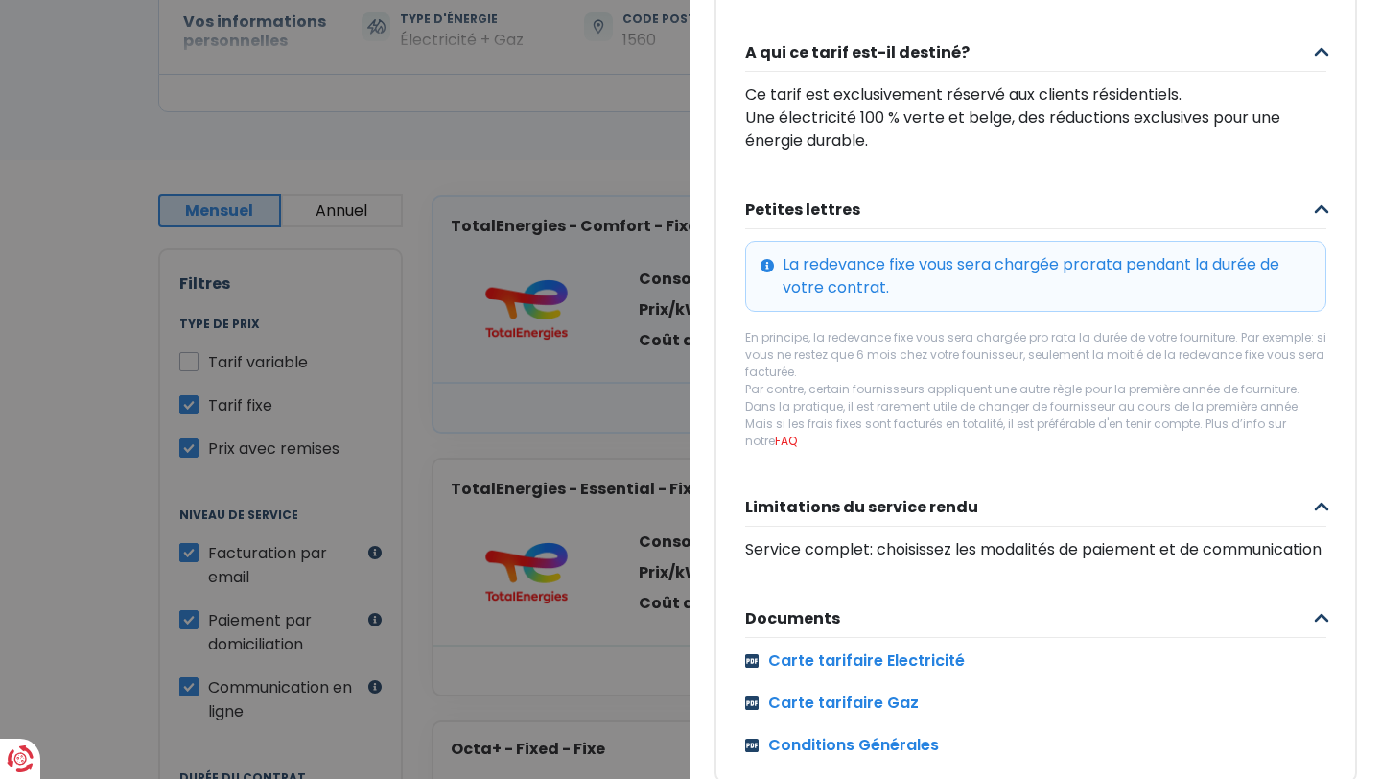
scroll to position [703, 0]
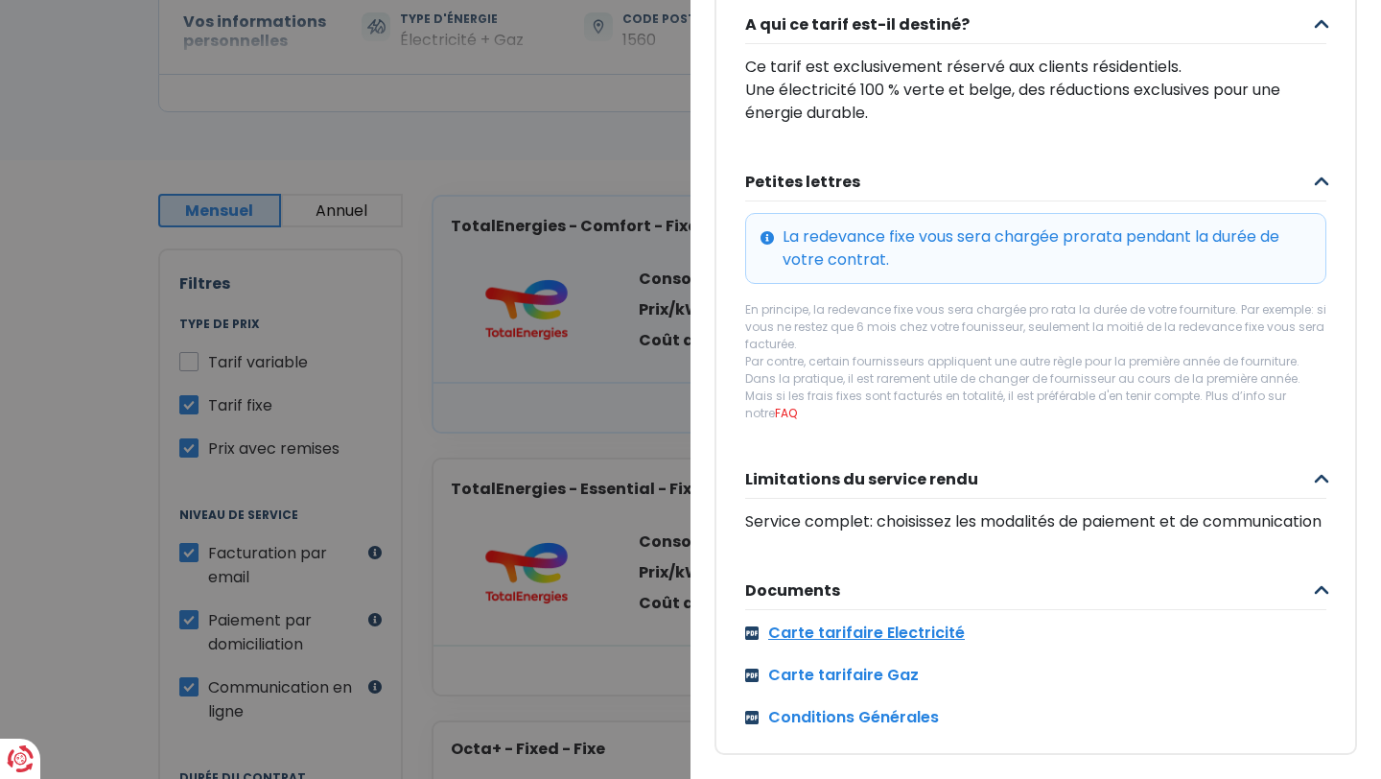
click at [901, 631] on link "Carte tarifaire Electricité" at bounding box center [1035, 632] width 581 height 23
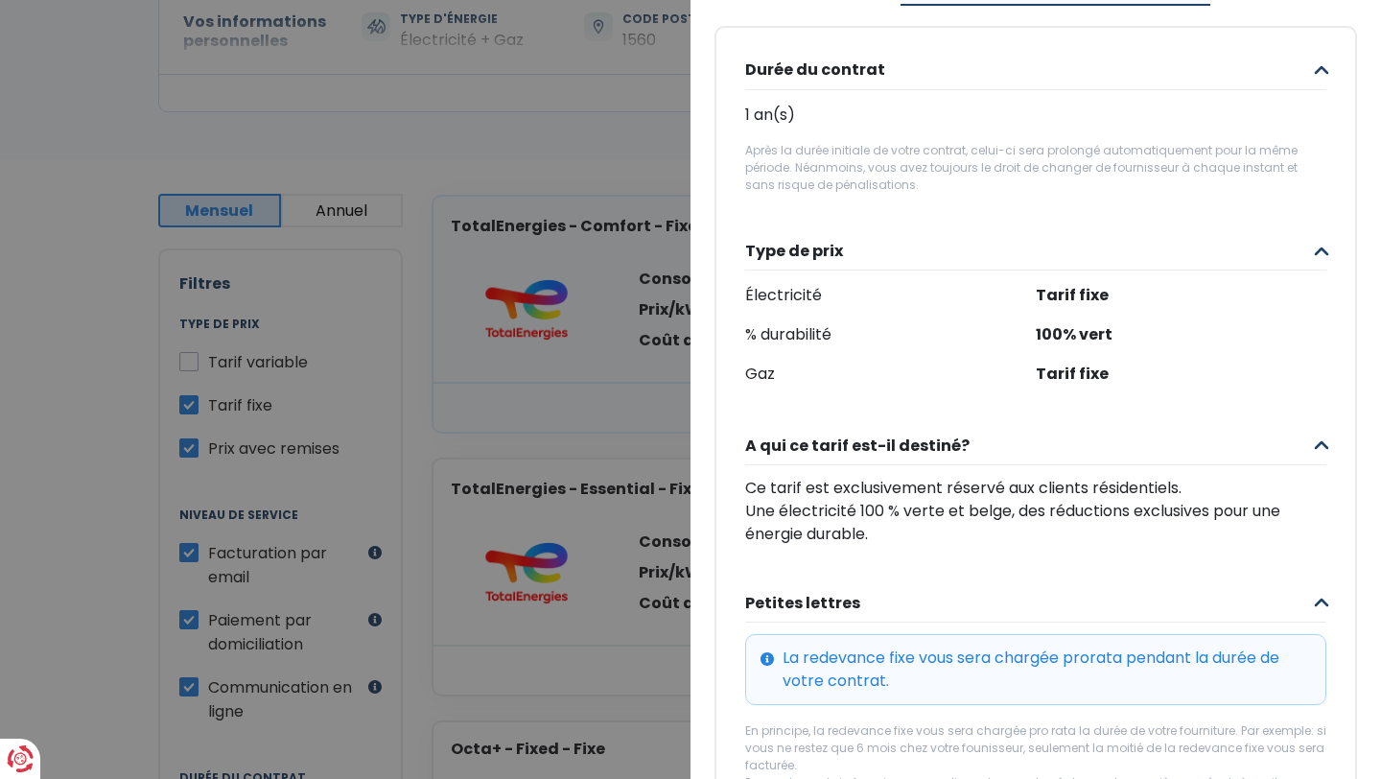
scroll to position [0, 0]
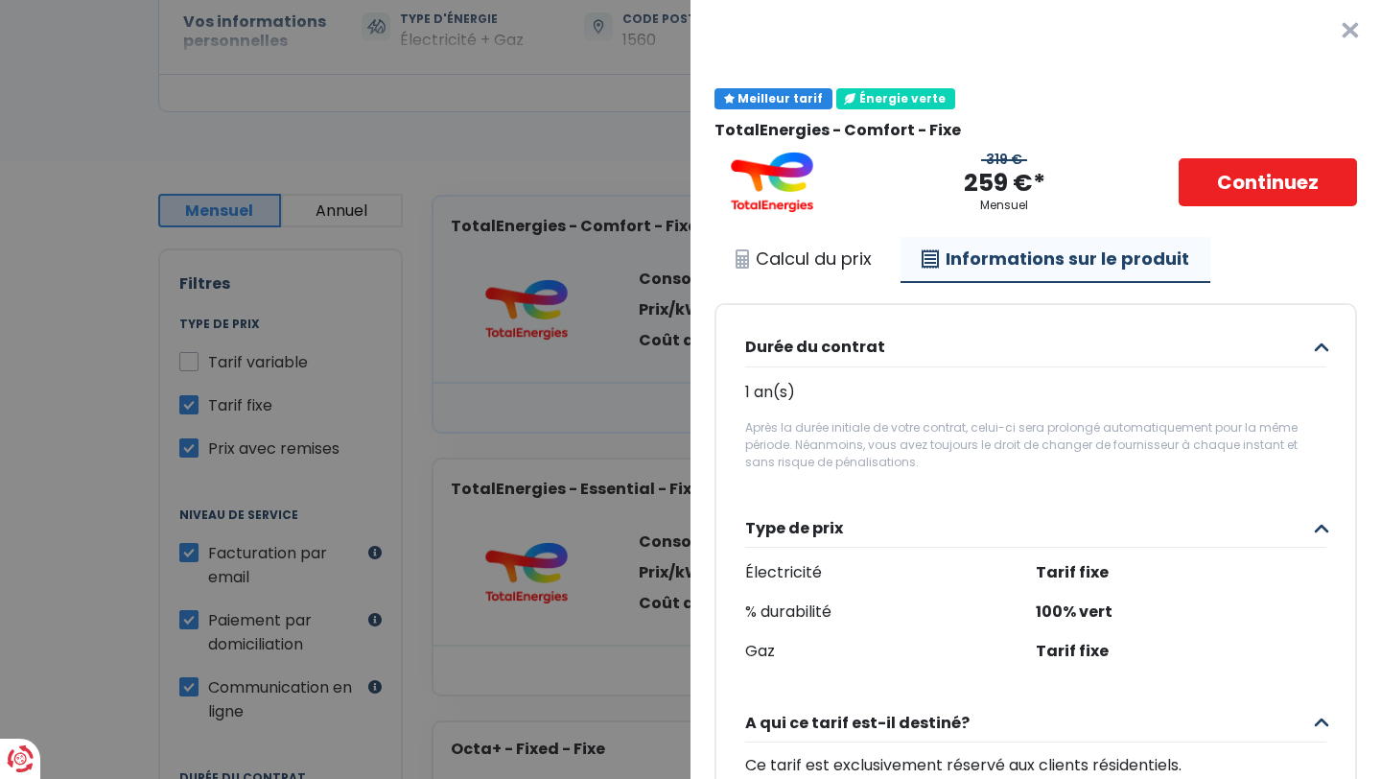
click at [1354, 30] on button "×" at bounding box center [1349, 30] width 61 height 61
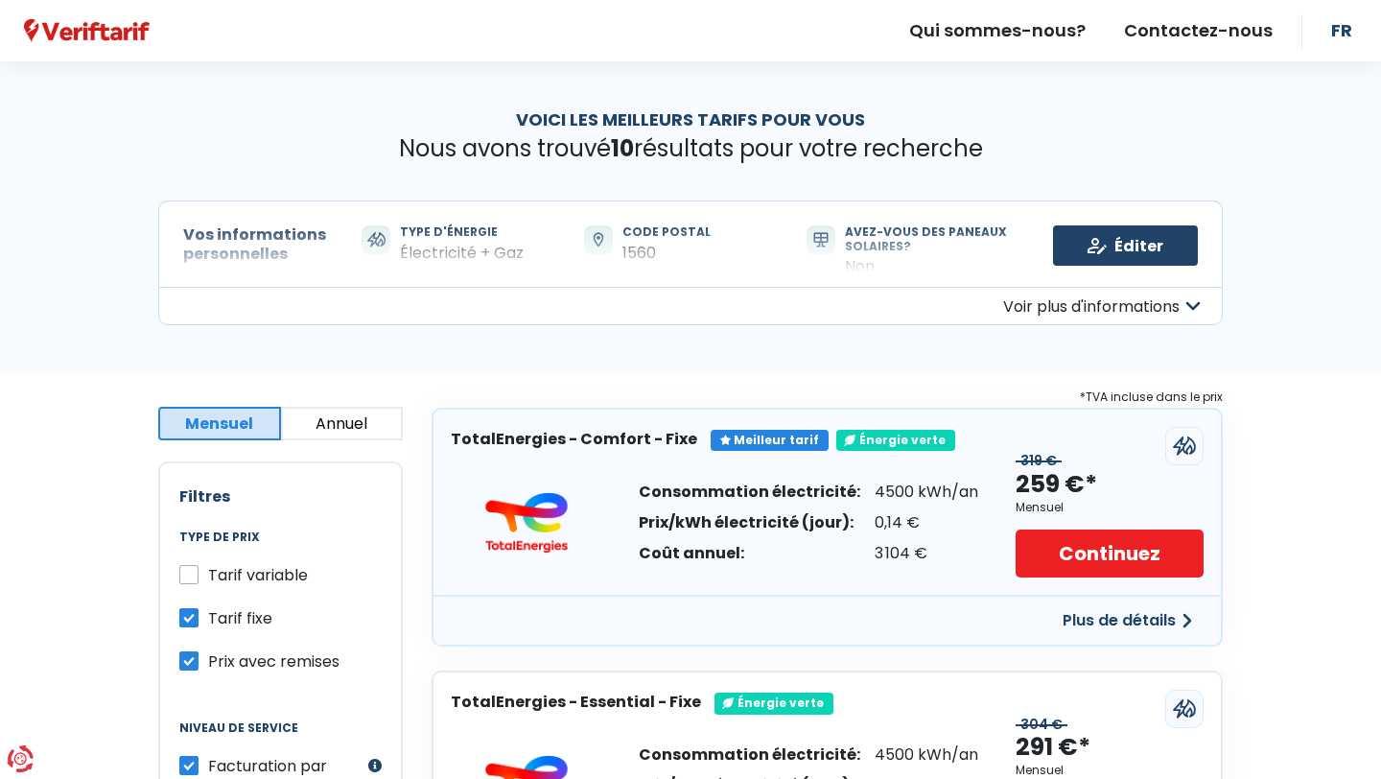
click at [1193, 301] on button "Voir plus d'informations" at bounding box center [690, 306] width 1064 height 38
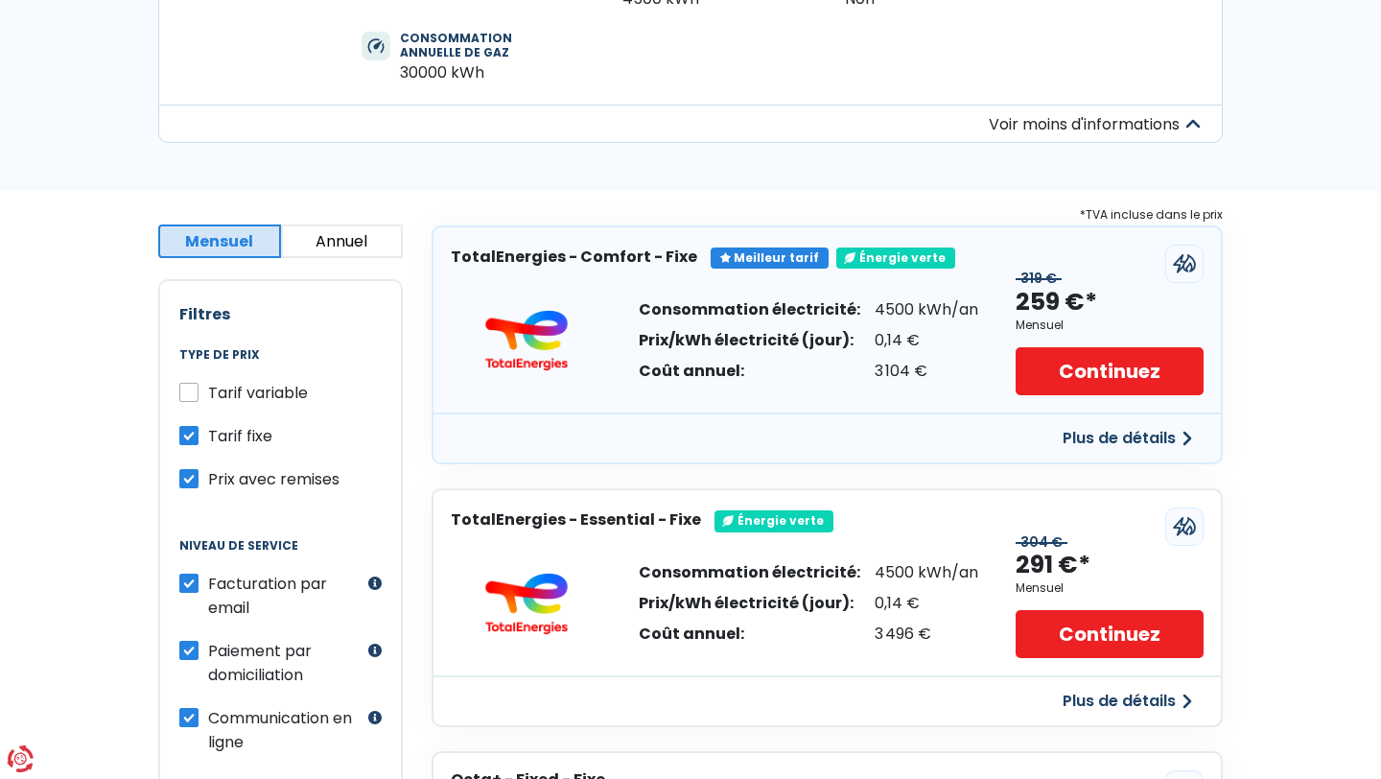
scroll to position [351, 0]
